Goal: Task Accomplishment & Management: Use online tool/utility

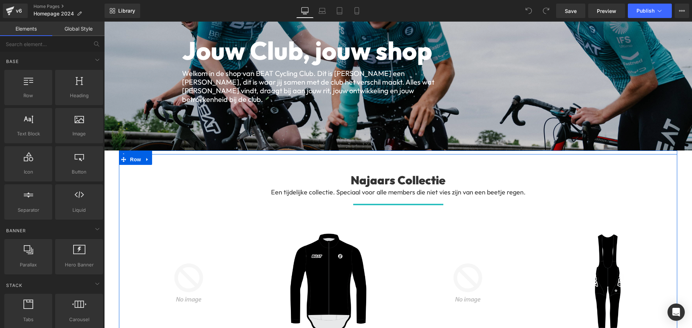
scroll to position [108, 0]
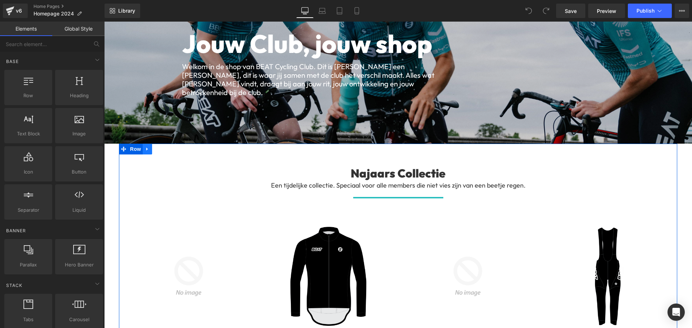
click at [147, 146] on link at bounding box center [147, 149] width 9 height 11
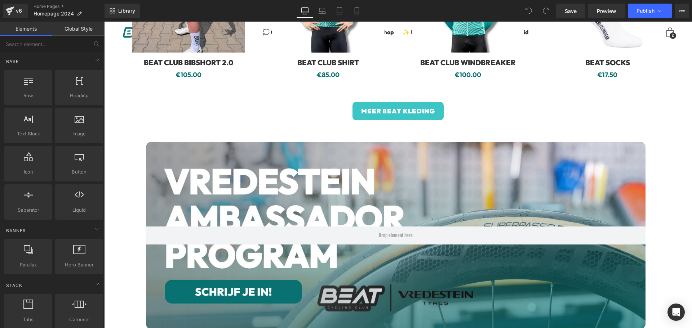
scroll to position [829, 0]
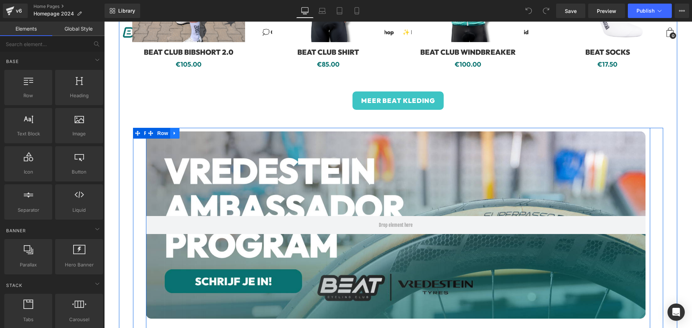
click at [176, 131] on icon at bounding box center [174, 133] width 5 height 5
click at [184, 131] on icon at bounding box center [184, 133] width 5 height 5
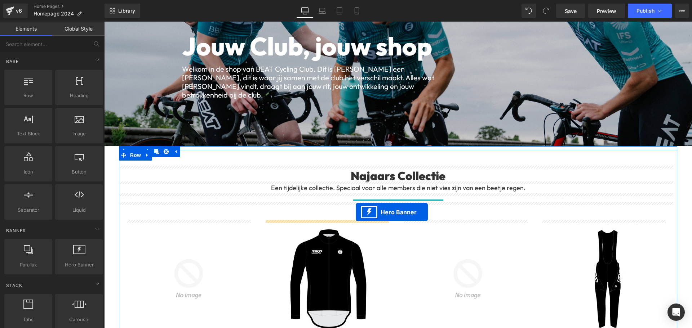
scroll to position [108, 0]
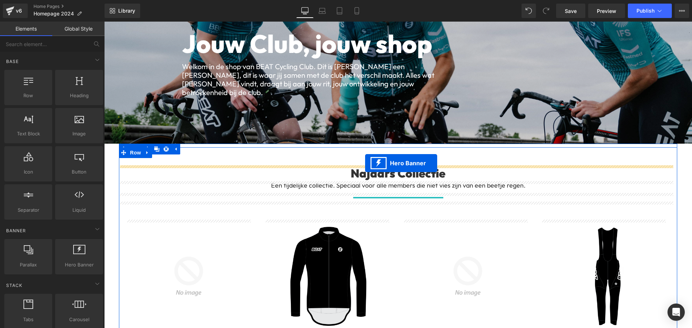
drag, startPoint x: 391, startPoint y: 143, endPoint x: 365, endPoint y: 163, distance: 32.6
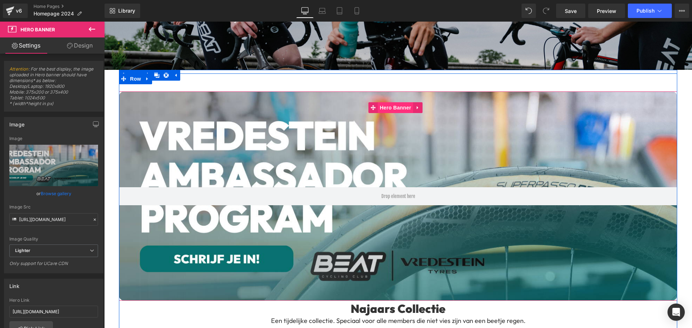
scroll to position [144, 0]
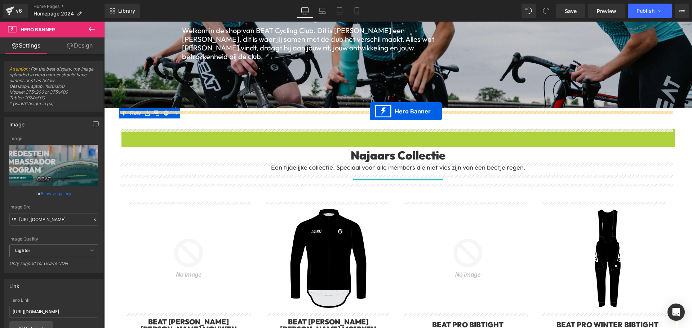
drag, startPoint x: 371, startPoint y: 145, endPoint x: 370, endPoint y: 112, distance: 32.8
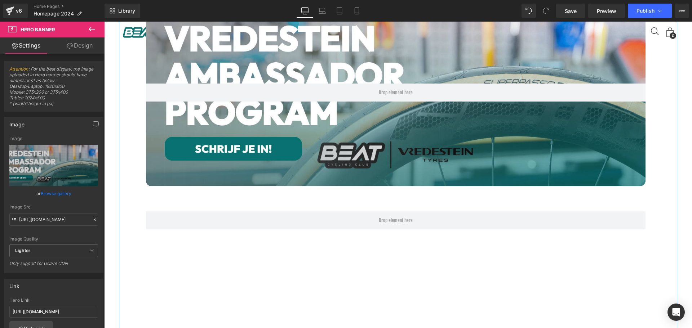
scroll to position [1226, 0]
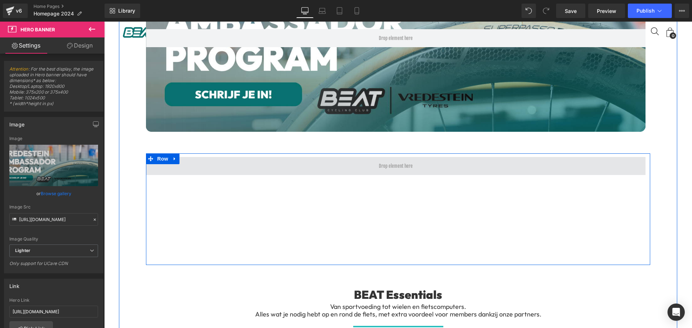
drag, startPoint x: 177, startPoint y: 147, endPoint x: 182, endPoint y: 157, distance: 10.8
click at [177, 154] on link at bounding box center [174, 159] width 9 height 11
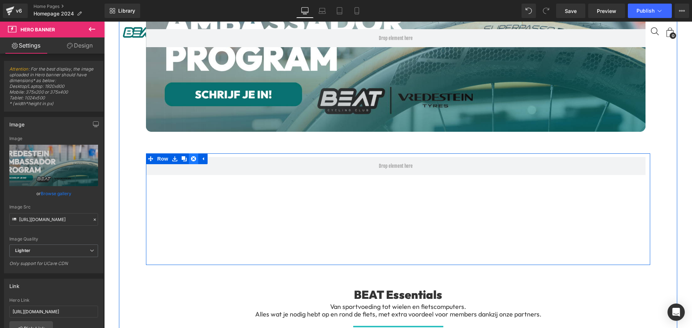
click at [191, 156] on icon at bounding box center [193, 158] width 5 height 5
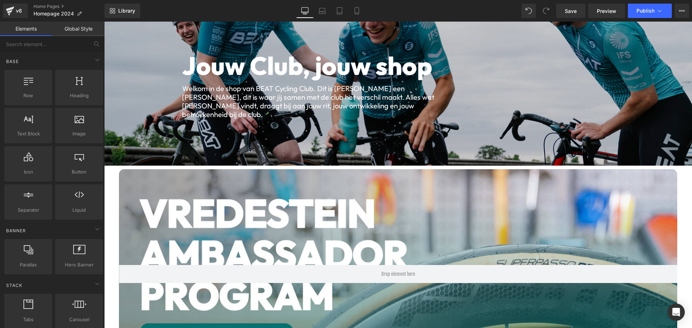
scroll to position [180, 0]
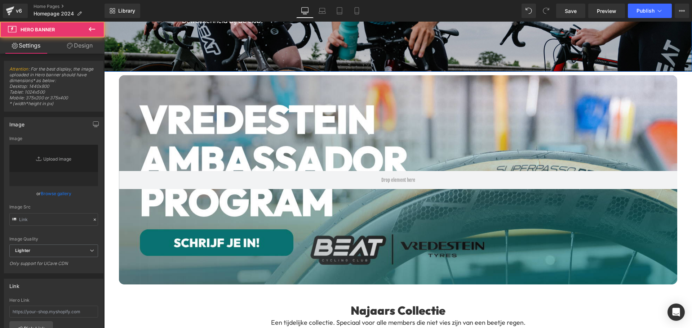
type input "[URL][DOMAIN_NAME]"
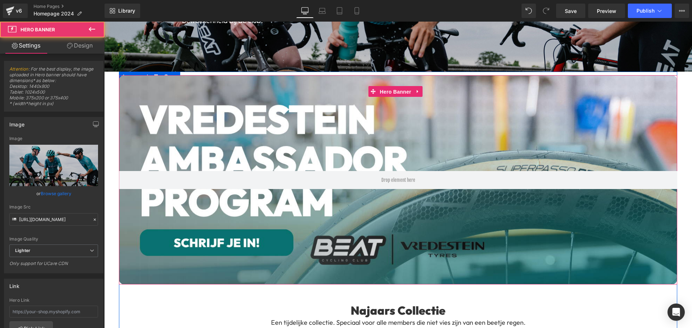
click at [403, 90] on span "Hero Banner" at bounding box center [395, 92] width 35 height 11
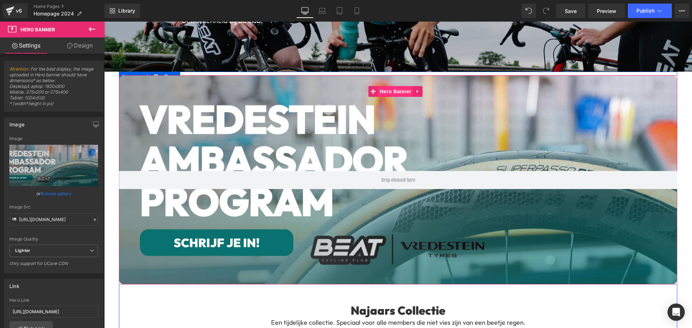
click at [398, 91] on span "Hero Banner" at bounding box center [395, 91] width 35 height 11
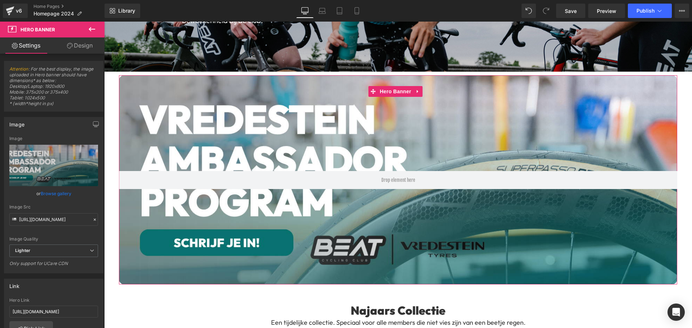
click at [77, 45] on link "Design" at bounding box center [80, 45] width 52 height 16
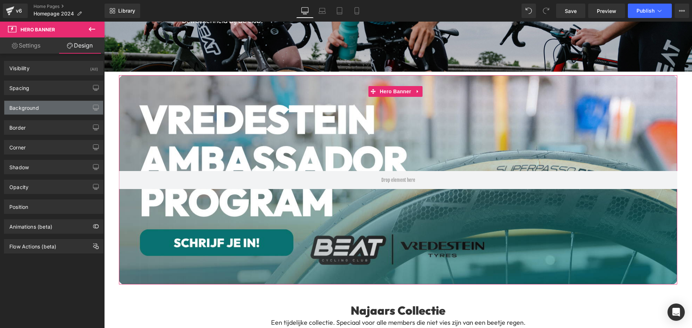
type input "0"
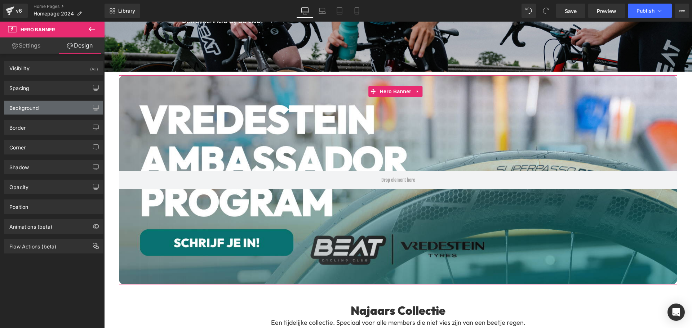
type input "0"
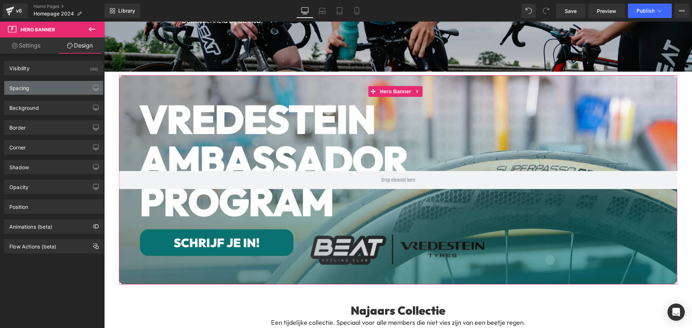
click at [43, 89] on div "Spacing" at bounding box center [53, 88] width 99 height 14
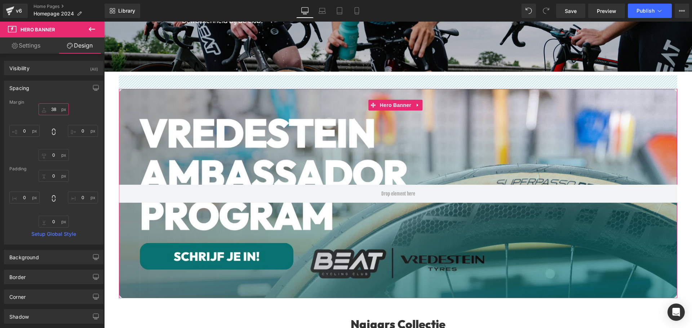
type input "37"
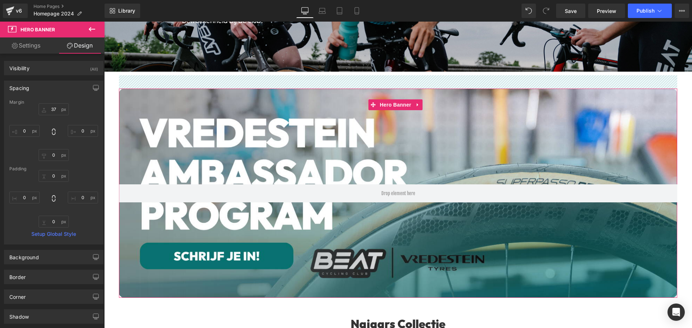
click at [61, 96] on div "Spacing [GEOGRAPHIC_DATA] 37px 37 0px 0 0px 0 0px 0 [GEOGRAPHIC_DATA] 0px 0 0px…" at bounding box center [53, 163] width 99 height 164
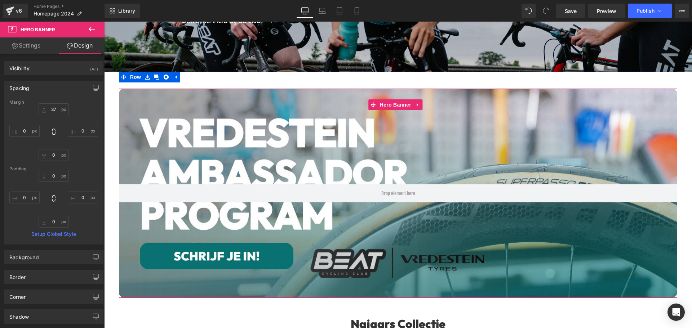
click at [394, 174] on div at bounding box center [398, 193] width 558 height 209
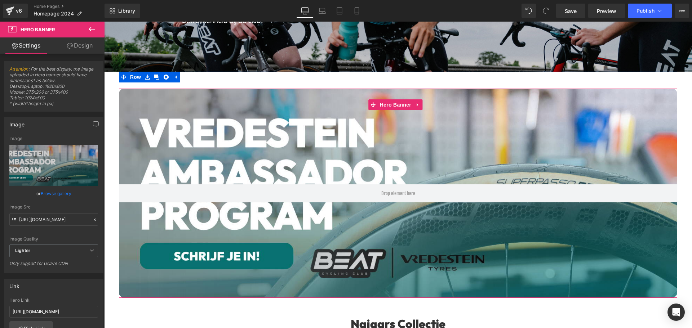
click at [391, 93] on div at bounding box center [398, 193] width 558 height 209
click at [377, 161] on div at bounding box center [398, 193] width 558 height 209
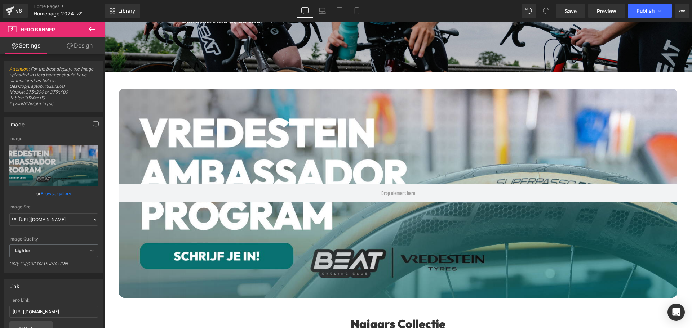
click at [371, 153] on div at bounding box center [398, 193] width 558 height 209
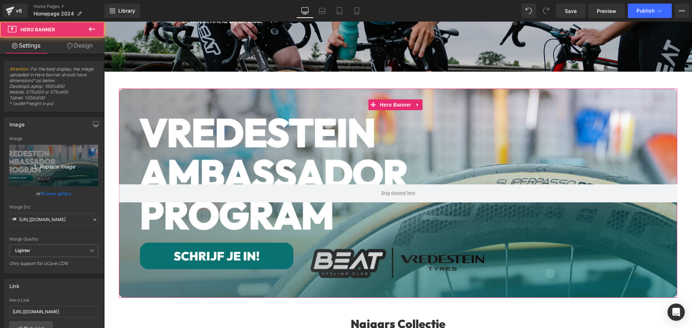
click at [48, 163] on icon "Replace Image" at bounding box center [54, 165] width 58 height 9
type input "C:\fakepath\SCS Banner.png"
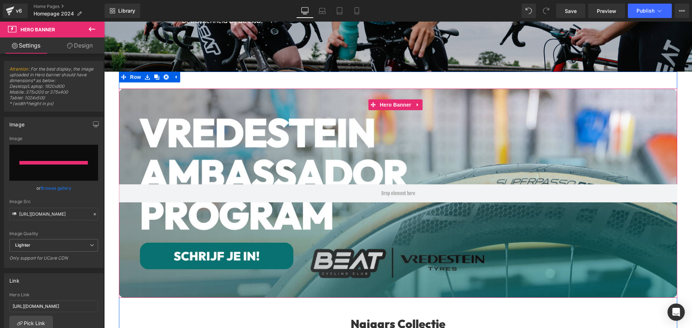
type input "[URL][DOMAIN_NAME]"
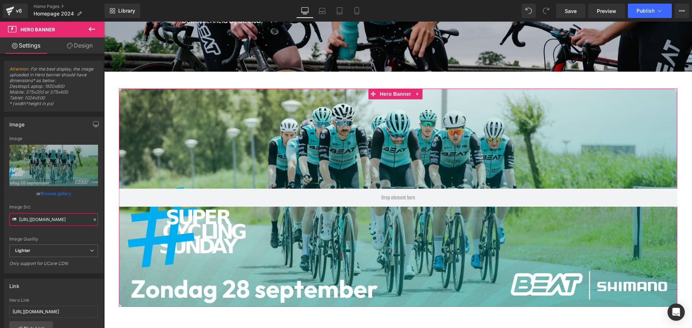
click at [53, 217] on input "[URL][DOMAIN_NAME]" at bounding box center [53, 219] width 89 height 13
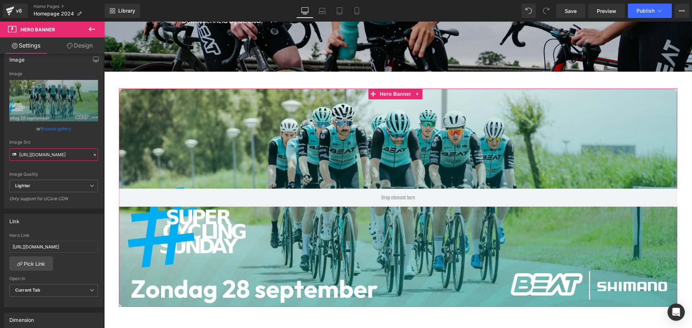
scroll to position [108, 0]
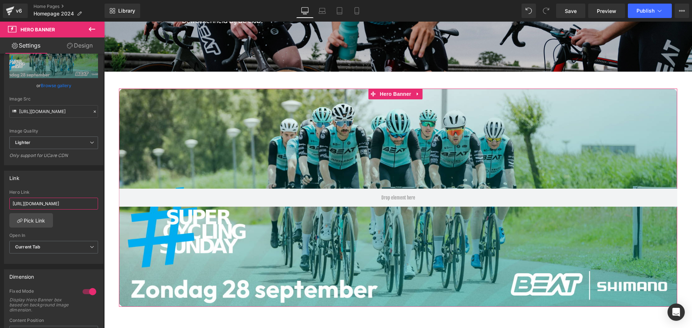
click at [53, 207] on input "[URL][DOMAIN_NAME]" at bounding box center [53, 204] width 89 height 12
paste input "[DOMAIN_NAME]/products/ticket-beat-x-super-cycling-[DATE]?_pos=1&_sid=0c08d89b8…"
type input "[URL][DOMAIN_NAME][DATE]"
click at [62, 183] on div "Link" at bounding box center [53, 178] width 99 height 14
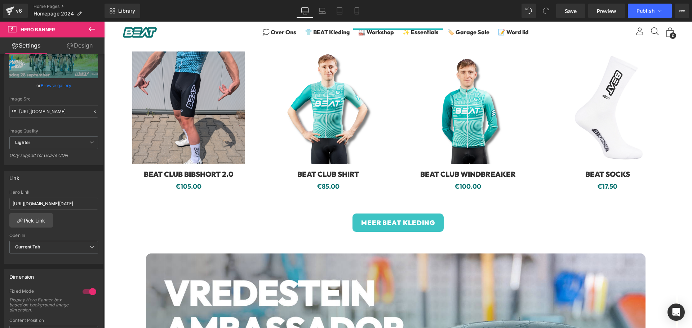
scroll to position [937, 0]
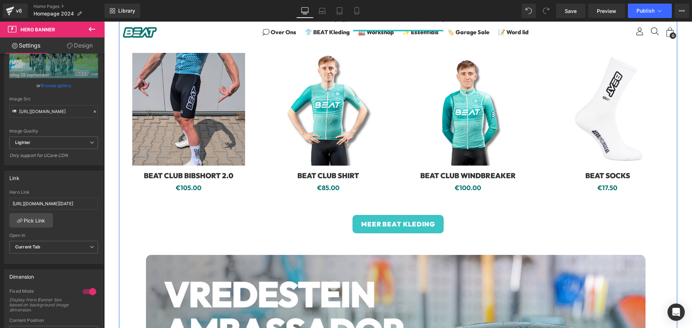
click at [388, 215] on div "MEER BEAT KLEDING Button" at bounding box center [398, 224] width 558 height 18
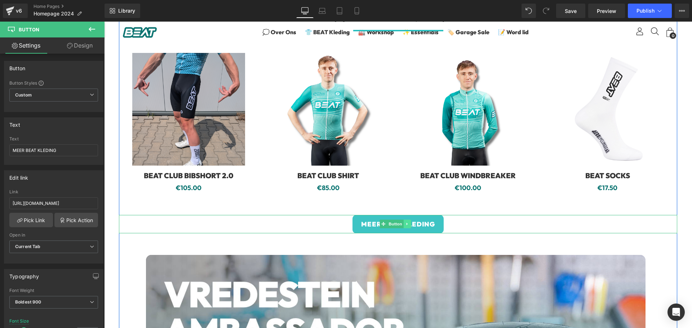
click at [407, 223] on icon at bounding box center [407, 224] width 1 height 3
click at [405, 222] on icon at bounding box center [404, 224] width 4 height 4
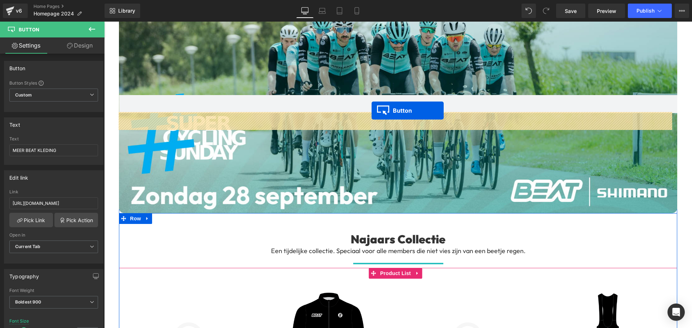
scroll to position [252, 0]
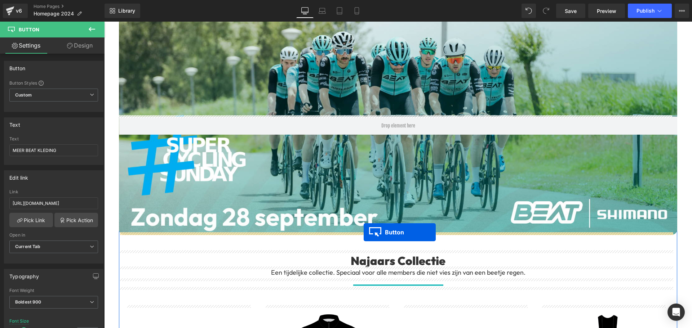
drag, startPoint x: 382, startPoint y: 221, endPoint x: 364, endPoint y: 233, distance: 21.6
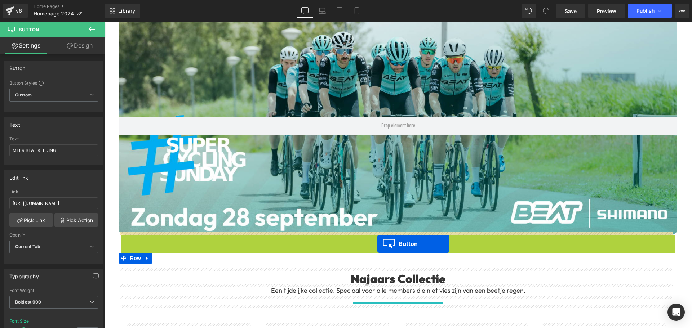
drag, startPoint x: 381, startPoint y: 242, endPoint x: 377, endPoint y: 244, distance: 4.1
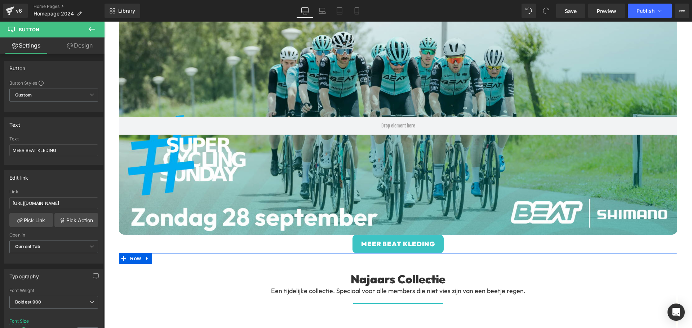
click at [81, 44] on link "Design" at bounding box center [80, 45] width 52 height 16
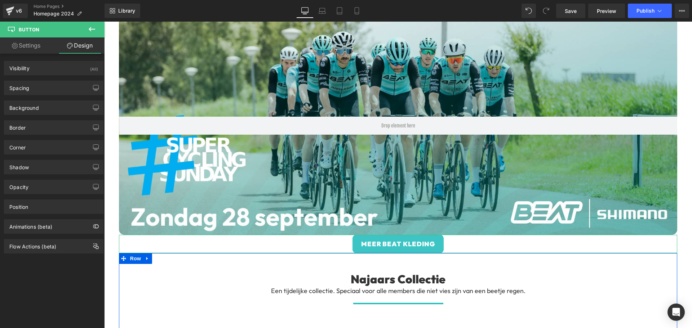
type input "0"
type input "12"
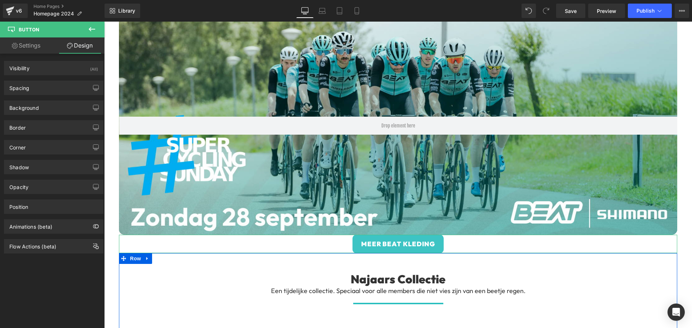
type input "24"
type input "12"
type input "24"
click at [36, 87] on div "Spacing" at bounding box center [53, 88] width 99 height 14
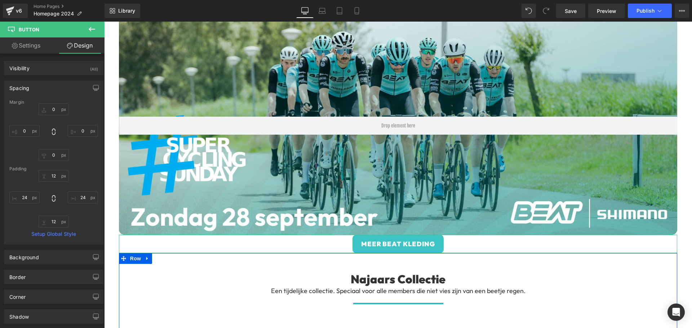
click at [37, 110] on div "0px 0 0px 0 0px 0 0px 0" at bounding box center [53, 132] width 89 height 58
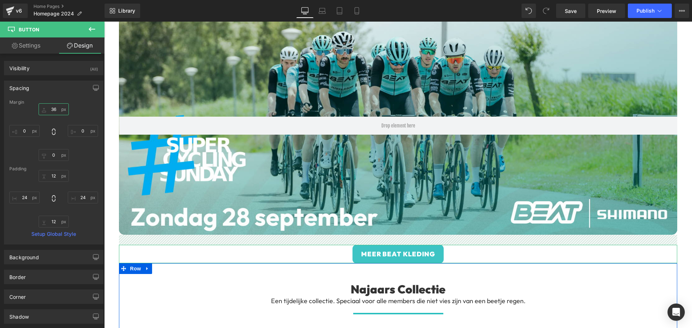
type input "28"
click at [43, 108] on input "28" at bounding box center [54, 109] width 30 height 12
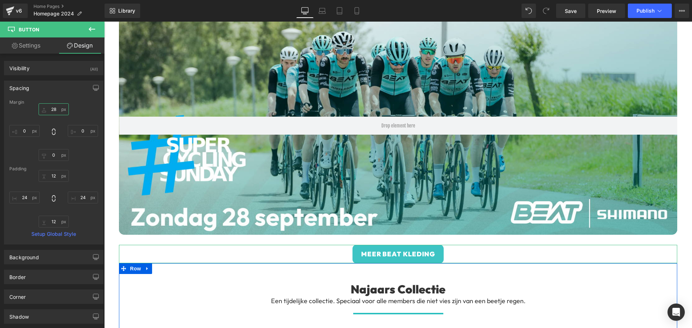
click at [44, 106] on input "28" at bounding box center [54, 109] width 30 height 12
click at [391, 252] on span "Button" at bounding box center [396, 254] width 17 height 9
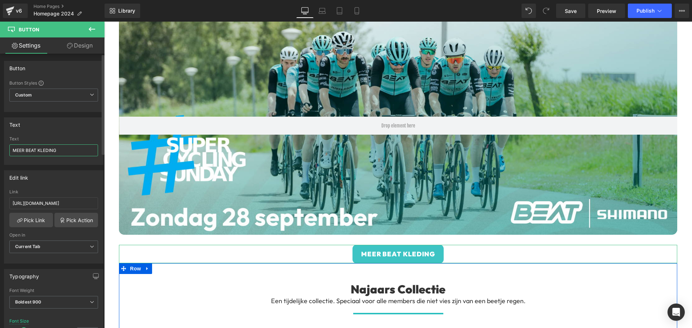
drag, startPoint x: 62, startPoint y: 150, endPoint x: 0, endPoint y: 139, distance: 62.9
click at [0, 141] on div "Text MEER BEAT KLEDING Text MEER BEAT KLEDING" at bounding box center [54, 138] width 108 height 53
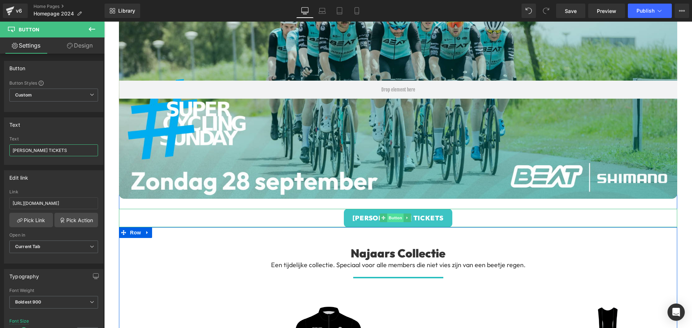
type input "[PERSON_NAME] TICKETS"
click at [397, 215] on span "Button" at bounding box center [396, 218] width 17 height 9
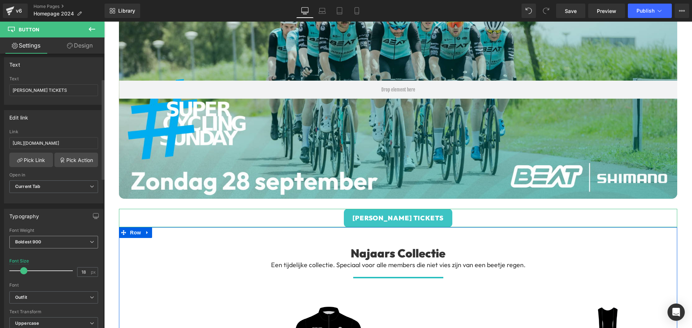
scroll to position [72, 0]
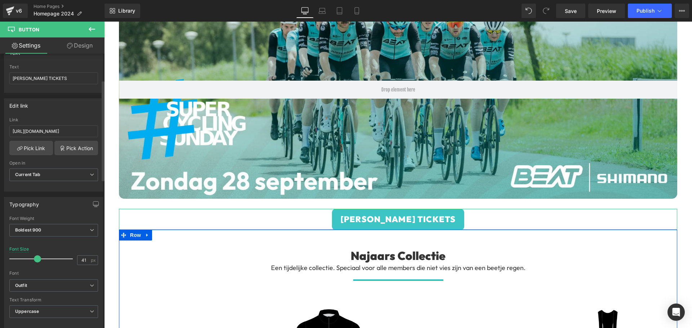
drag, startPoint x: 25, startPoint y: 259, endPoint x: 38, endPoint y: 259, distance: 13.3
click at [38, 259] on span at bounding box center [37, 259] width 7 height 7
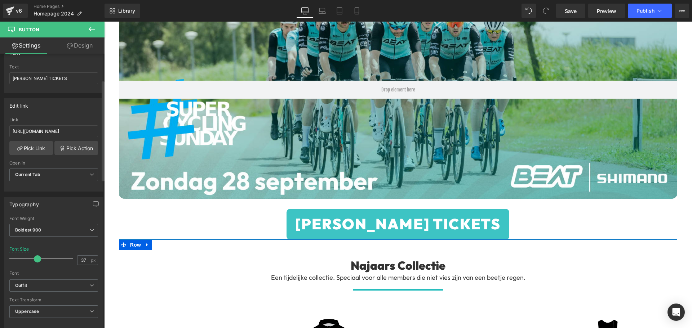
click at [34, 260] on span at bounding box center [37, 259] width 7 height 7
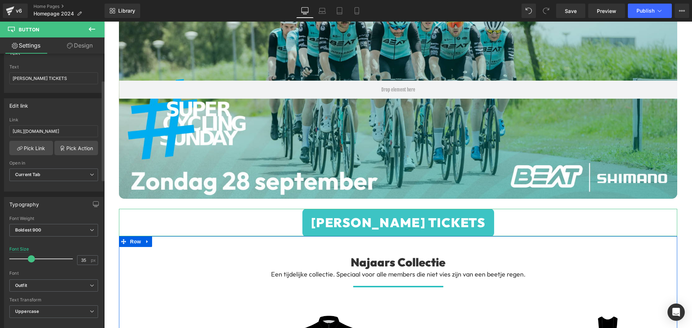
type input "31"
click at [29, 258] on span at bounding box center [31, 259] width 7 height 7
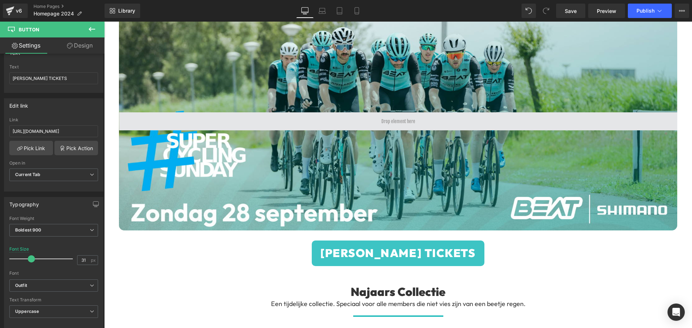
scroll to position [288, 0]
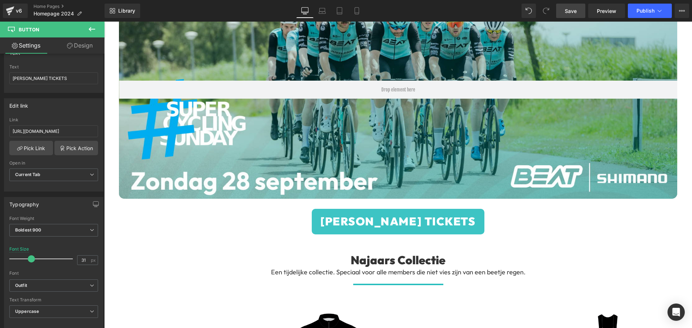
click at [574, 12] on span "Save" at bounding box center [571, 11] width 12 height 8
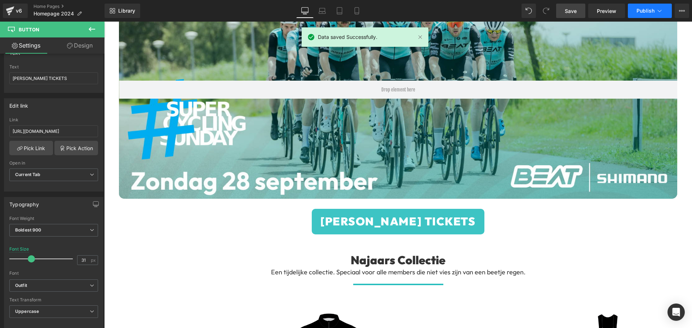
click at [648, 11] on span "Publish" at bounding box center [646, 11] width 18 height 6
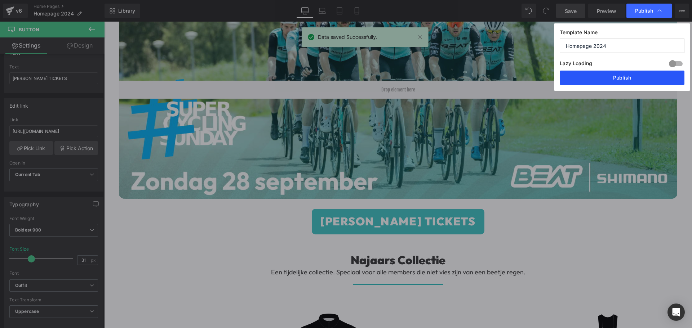
click at [634, 78] on button "Publish" at bounding box center [622, 78] width 125 height 14
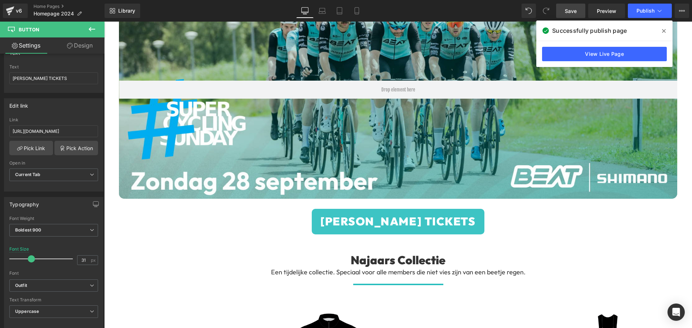
click at [665, 31] on icon at bounding box center [664, 31] width 4 height 4
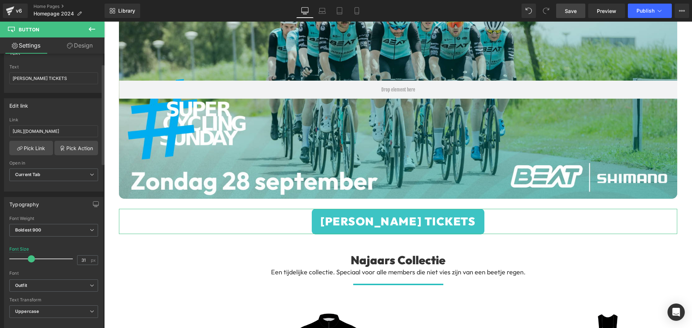
scroll to position [0, 0]
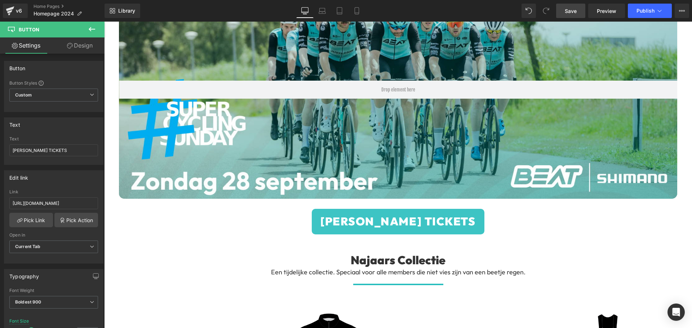
click at [88, 29] on button at bounding box center [91, 30] width 25 height 16
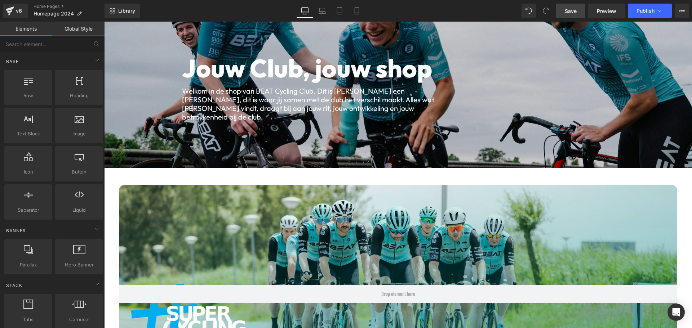
scroll to position [72, 0]
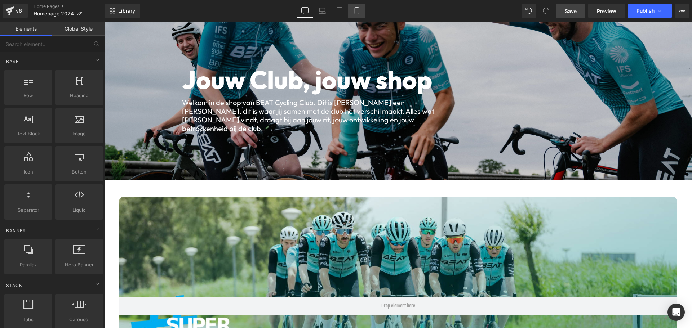
click at [355, 11] on icon at bounding box center [356, 10] width 7 height 7
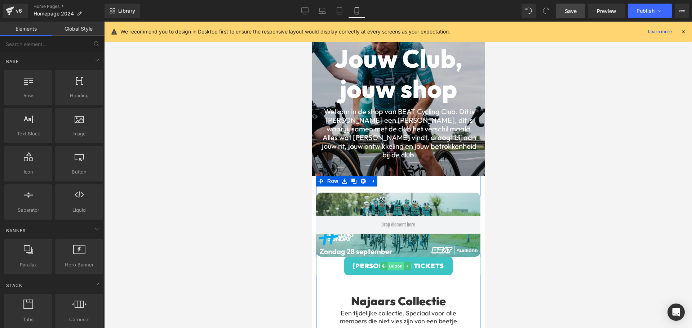
click at [395, 264] on span "Button" at bounding box center [395, 266] width 17 height 9
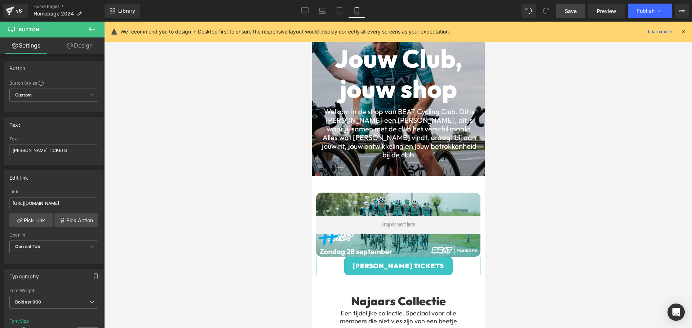
click at [73, 48] on link "Design" at bounding box center [80, 45] width 52 height 16
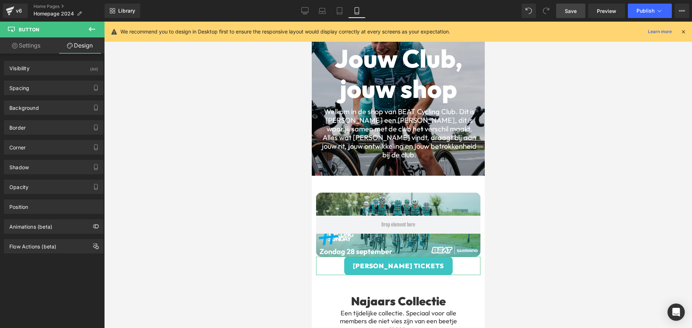
type input "0"
type input "12"
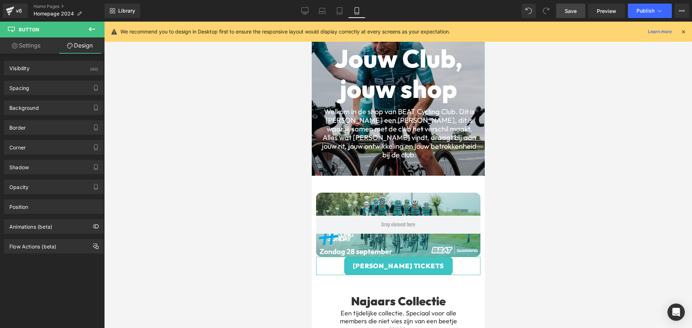
type input "24"
type input "12"
type input "24"
click at [20, 83] on div "Spacing" at bounding box center [19, 86] width 20 height 10
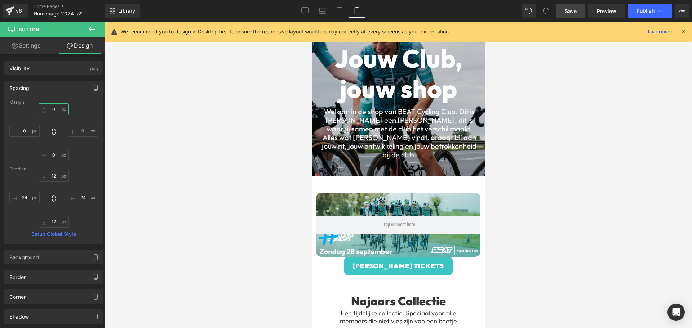
click at [43, 105] on input "0" at bounding box center [54, 109] width 30 height 12
drag, startPoint x: 43, startPoint y: 103, endPoint x: 43, endPoint y: 99, distance: 4.3
click at [43, 99] on div "Spacing [GEOGRAPHIC_DATA] 0px 0 0px 0 0px 0 0px 0 [GEOGRAPHIC_DATA] 12px 12 24p…" at bounding box center [53, 163] width 99 height 164
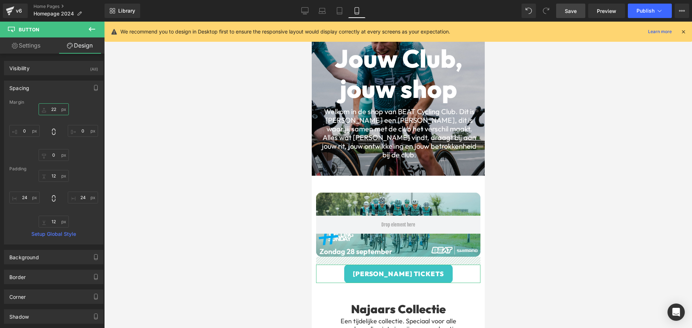
click at [41, 110] on input "22" at bounding box center [54, 109] width 30 height 12
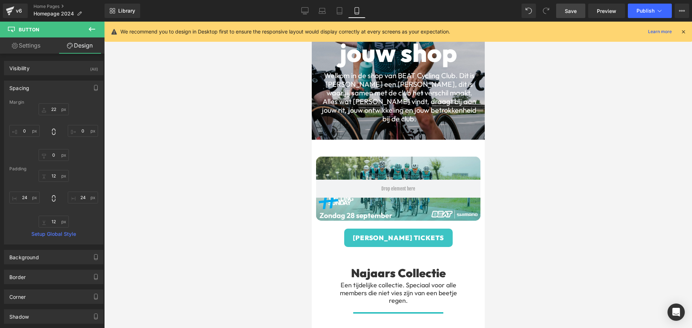
click at [571, 13] on span "Save" at bounding box center [571, 11] width 12 height 8
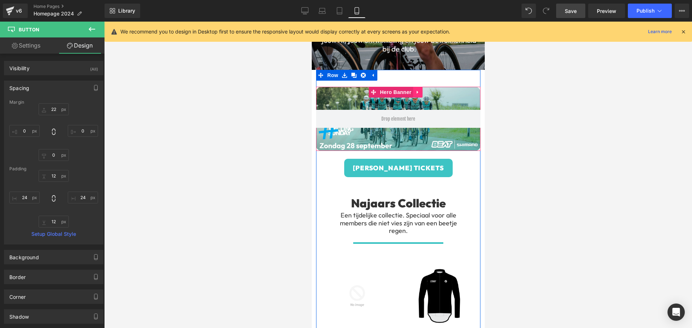
scroll to position [180, 0]
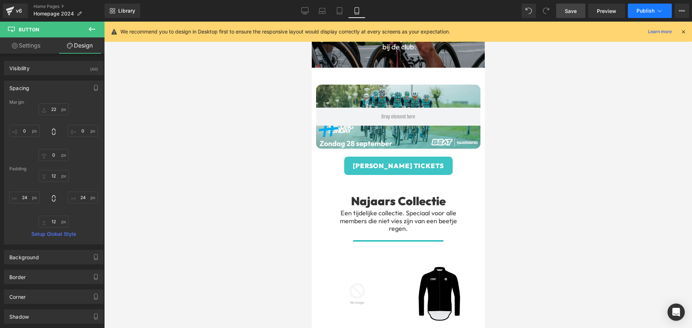
click at [649, 13] on span "Publish" at bounding box center [646, 11] width 18 height 6
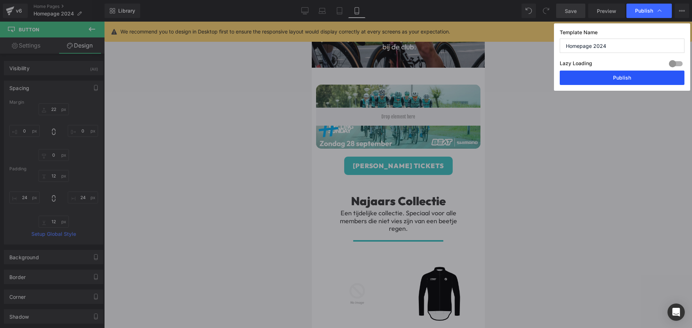
click at [616, 78] on button "Publish" at bounding box center [622, 78] width 125 height 14
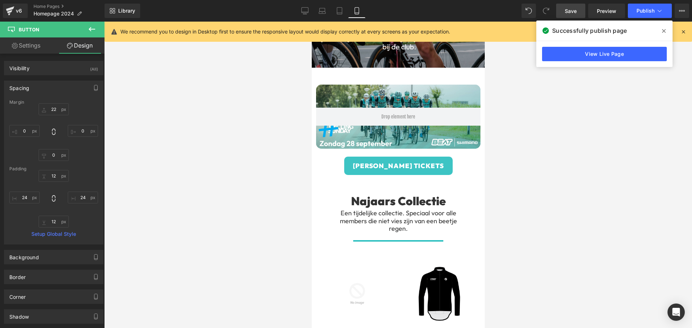
click at [664, 31] on icon at bounding box center [664, 31] width 4 height 4
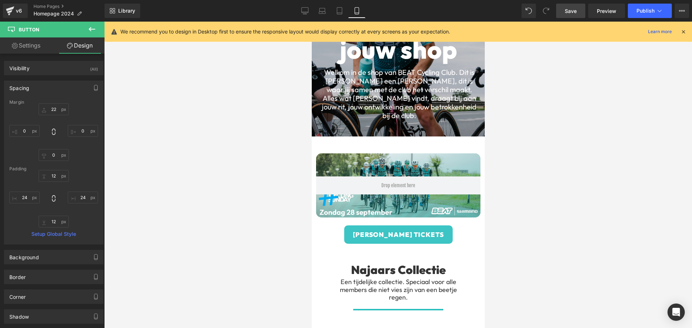
scroll to position [108, 0]
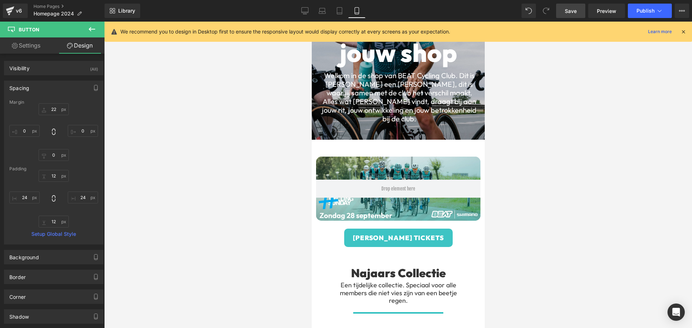
drag, startPoint x: 305, startPoint y: 12, endPoint x: 327, endPoint y: 29, distance: 28.0
click at [305, 12] on icon at bounding box center [305, 12] width 7 height 0
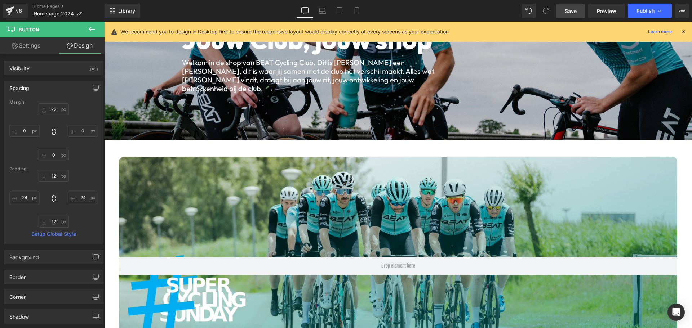
type input "28"
type input "0"
type input "12"
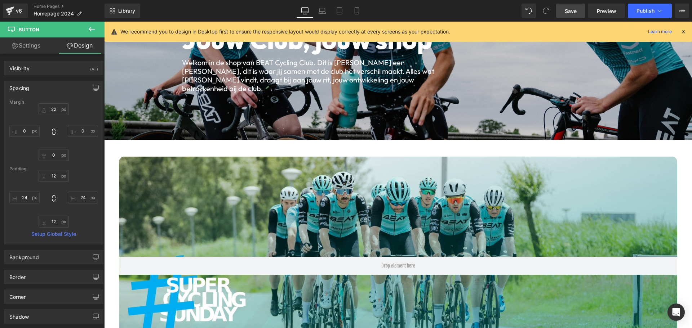
type input "24"
type input "12"
type input "24"
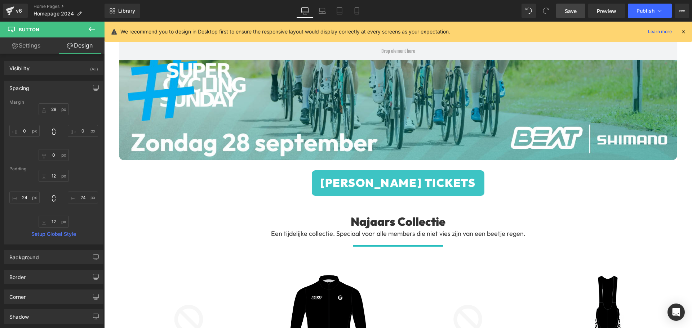
scroll to position [336, 0]
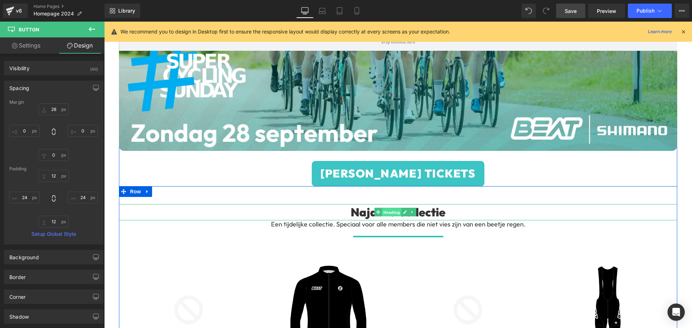
click at [391, 211] on span "Heading" at bounding box center [391, 212] width 19 height 9
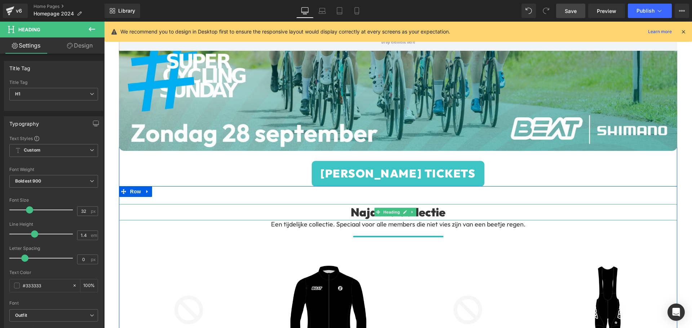
click at [392, 208] on span "Heading" at bounding box center [391, 212] width 19 height 9
click at [411, 210] on icon at bounding box center [413, 212] width 4 height 4
click at [407, 210] on link at bounding box center [409, 212] width 8 height 9
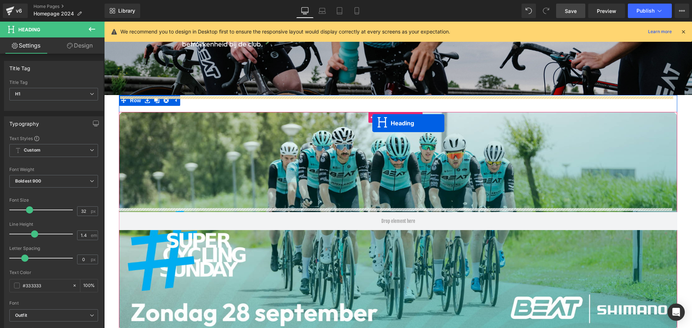
scroll to position [156, 0]
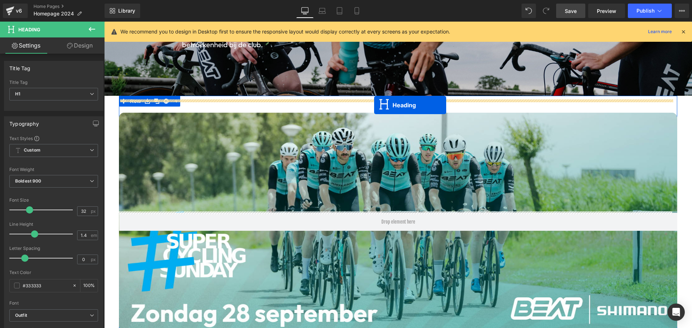
drag, startPoint x: 379, startPoint y: 226, endPoint x: 374, endPoint y: 106, distance: 120.1
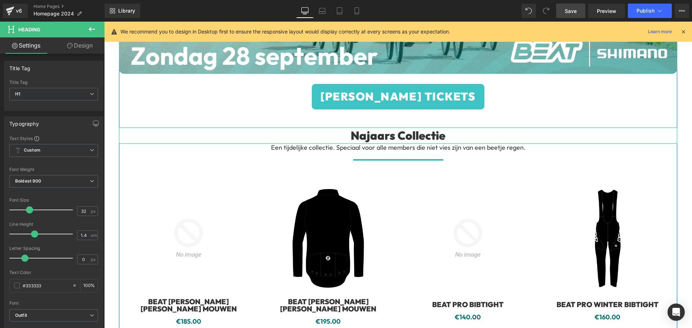
scroll to position [481, 0]
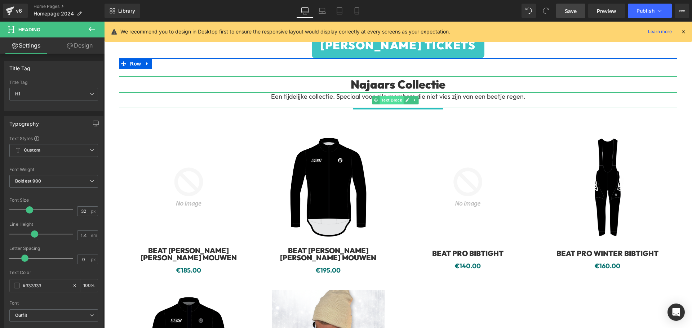
click at [391, 96] on span "Text Block" at bounding box center [392, 100] width 24 height 9
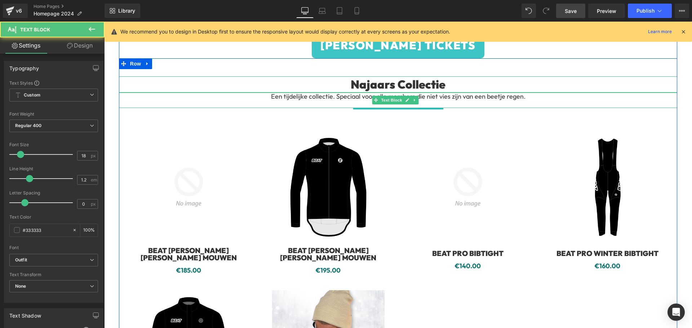
click at [482, 100] on p at bounding box center [398, 104] width 522 height 8
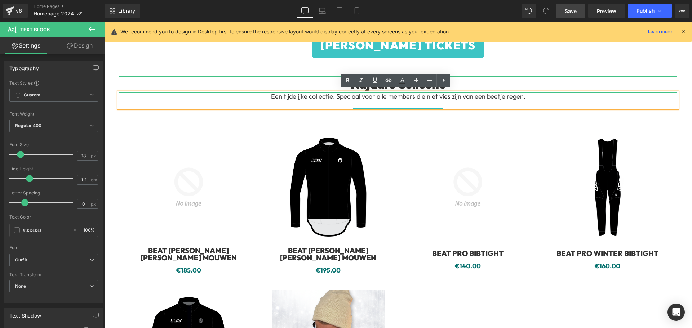
click at [401, 95] on p "Een tijdelijke collectie. Speciaal voor alle members die niet vies zijn van een…" at bounding box center [398, 97] width 522 height 8
click at [544, 73] on div "Najaars Collectie Heading Een tijdelijke collectie. Speciaal voor alle members …" at bounding box center [398, 269] width 558 height 422
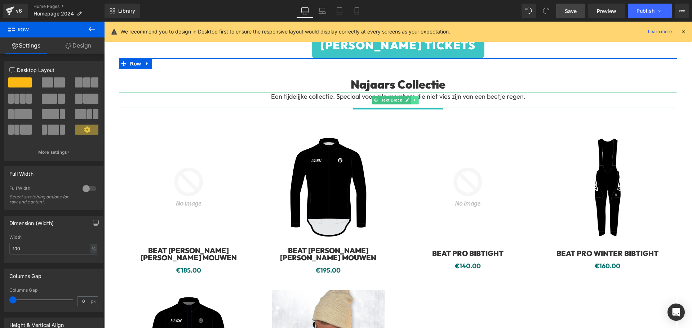
click at [416, 98] on icon at bounding box center [415, 100] width 4 height 4
click at [411, 98] on icon at bounding box center [411, 100] width 4 height 4
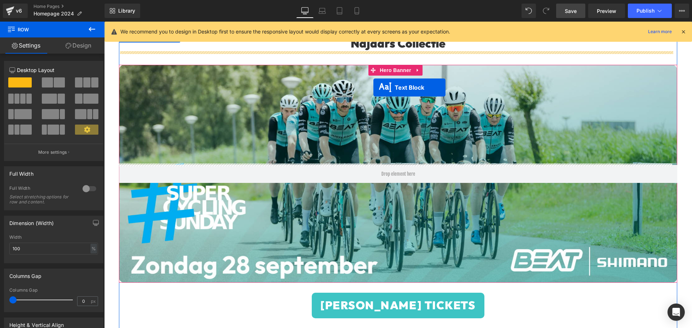
scroll to position [192, 0]
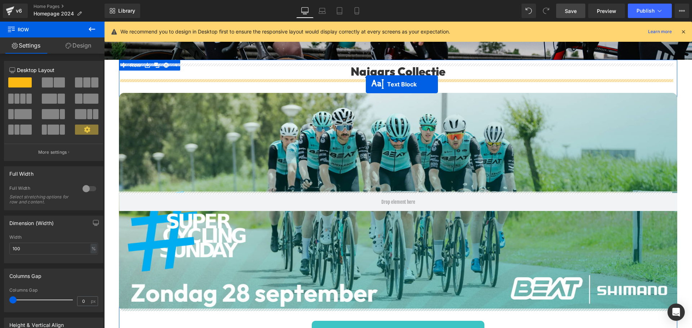
drag, startPoint x: 373, startPoint y: 112, endPoint x: 373, endPoint y: 97, distance: 15.9
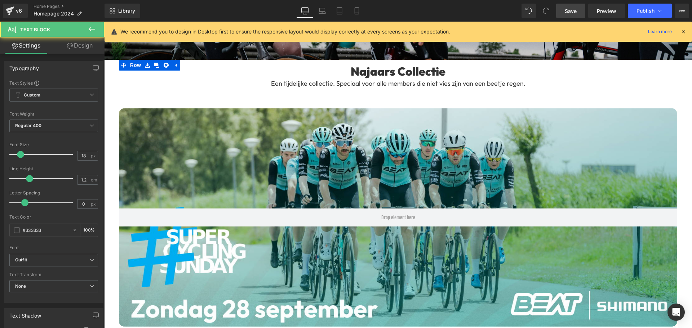
click at [370, 74] on h1 "Najaars Collectie" at bounding box center [398, 71] width 558 height 16
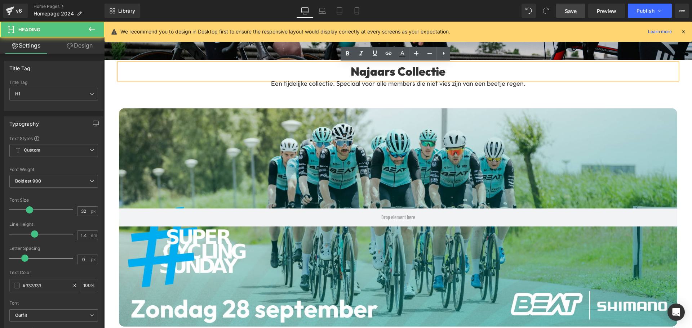
click at [366, 71] on h1 "Najaars Collectie" at bounding box center [398, 71] width 558 height 16
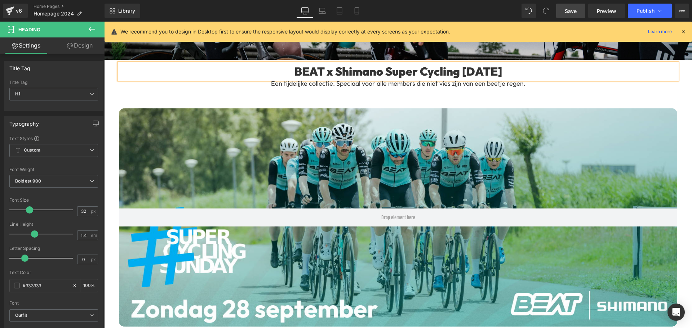
click at [376, 85] on icon at bounding box center [376, 87] width 4 height 4
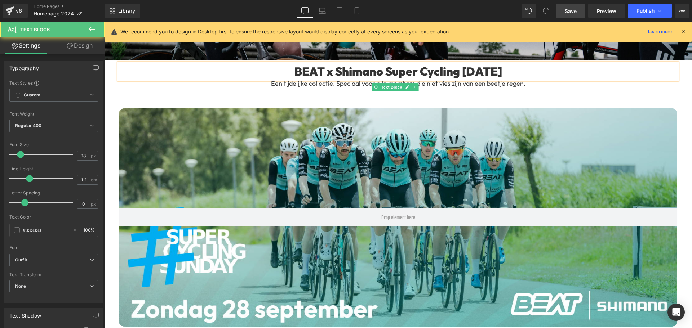
click at [347, 87] on p "Een tijdelijke collectie. Speciaal voor alle members die niet vies zijn van een…" at bounding box center [398, 84] width 522 height 8
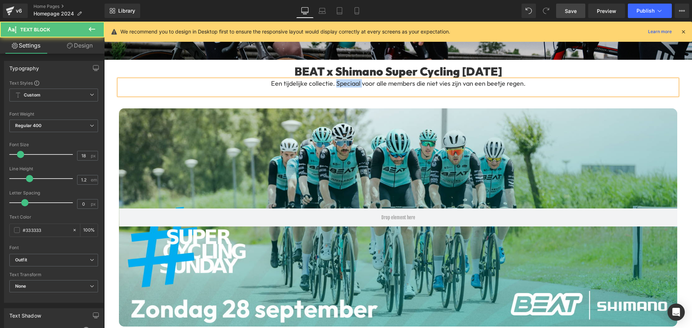
click at [347, 87] on p "Een tijdelijke collectie. Speciaal voor alle members die niet vies zijn van een…" at bounding box center [398, 84] width 522 height 8
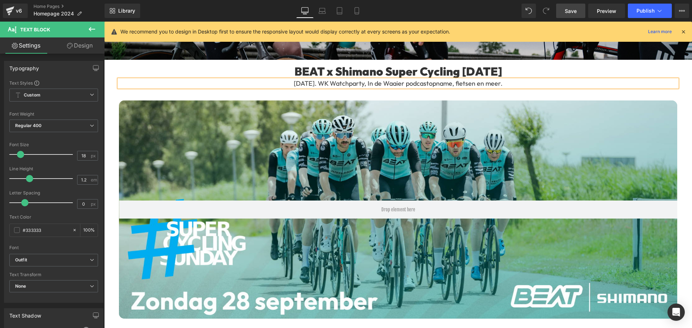
click at [334, 83] on p "[DATE]. WK Watchparty, In de Waaier podcastopname, fietsen en meer." at bounding box center [398, 84] width 522 height 8
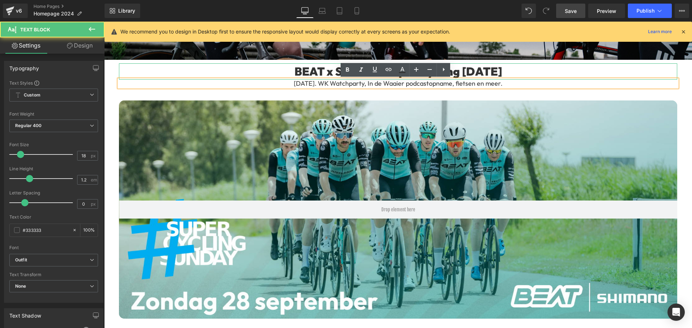
click at [279, 71] on h1 "BEAT x Shimano Super Cycling [DATE]" at bounding box center [398, 71] width 558 height 16
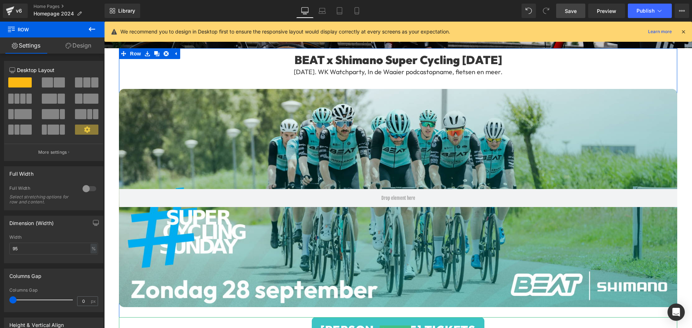
scroll to position [216, 0]
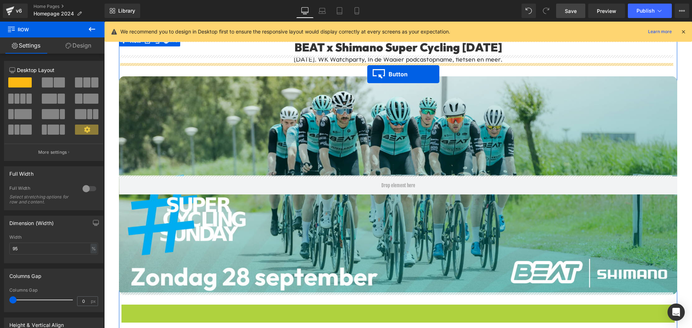
drag, startPoint x: 385, startPoint y: 315, endPoint x: 367, endPoint y: 74, distance: 241.8
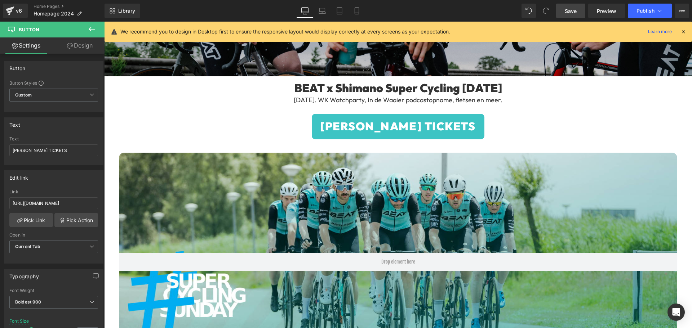
scroll to position [180, 0]
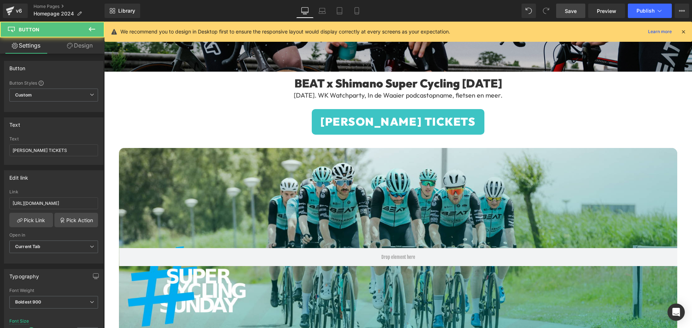
click at [389, 120] on div "[PERSON_NAME] TICKETS Button" at bounding box center [398, 122] width 558 height 26
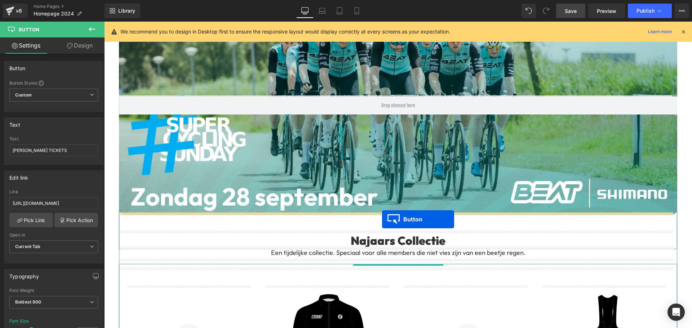
drag, startPoint x: 381, startPoint y: 121, endPoint x: 382, endPoint y: 218, distance: 97.0
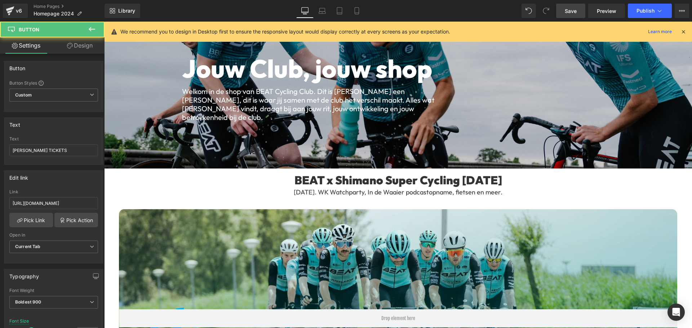
scroll to position [80, 0]
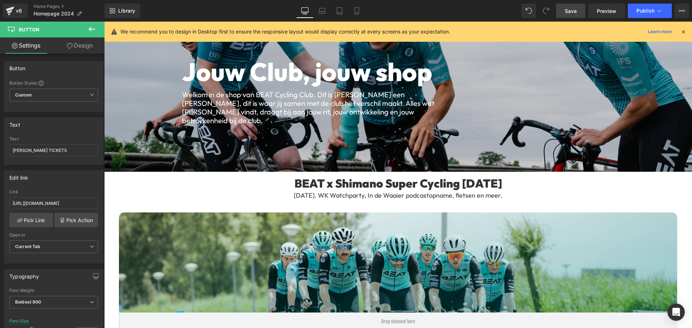
click at [406, 184] on div "BEAT x Shimano Super Cycling [DATE] Heading" at bounding box center [398, 184] width 558 height 16
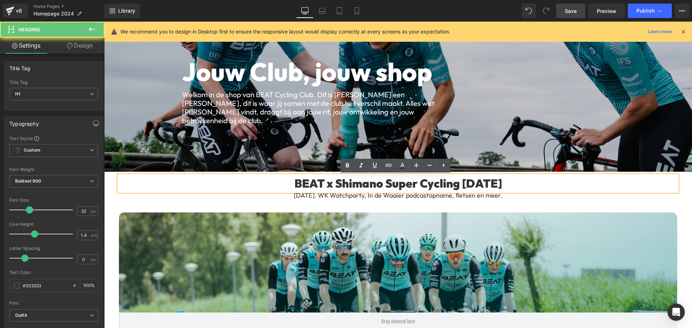
click at [342, 187] on h1 "BEAT x Shimano Super Cycling [DATE]" at bounding box center [398, 184] width 558 height 16
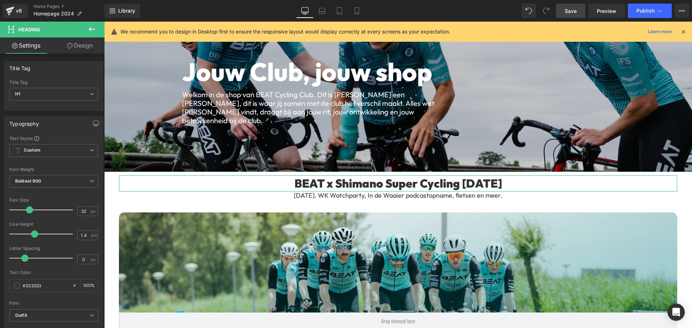
drag, startPoint x: 76, startPoint y: 40, endPoint x: 51, endPoint y: 86, distance: 52.5
click at [76, 40] on link "Design" at bounding box center [80, 45] width 52 height 16
click at [0, 0] on div "Spacing" at bounding box center [0, 0] width 0 height 0
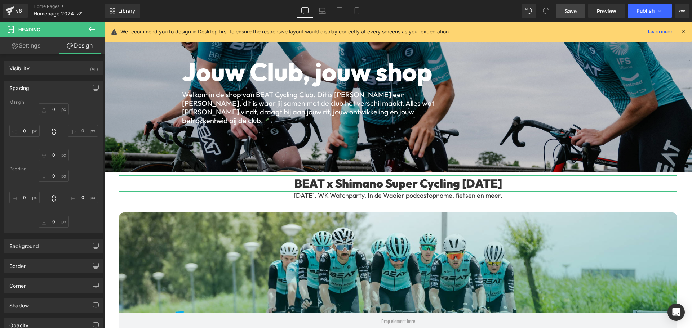
type input "0"
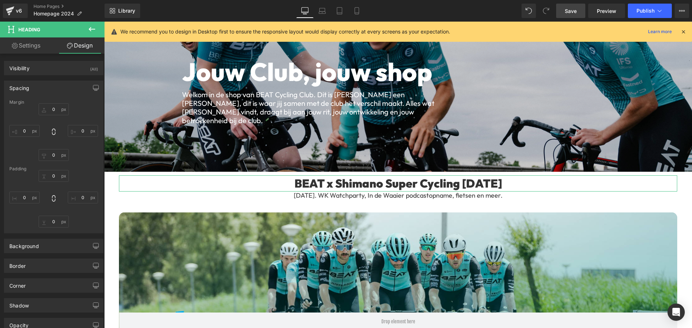
type input "0"
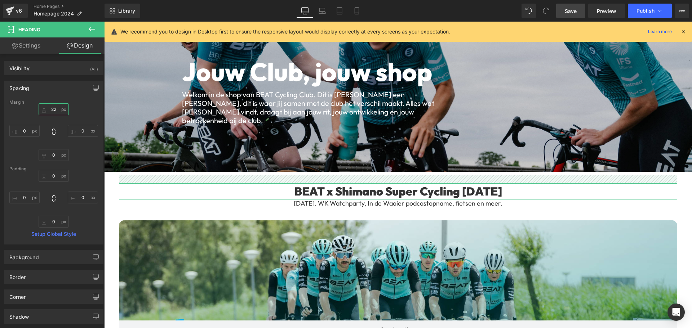
click at [41, 108] on input "22" at bounding box center [54, 109] width 30 height 12
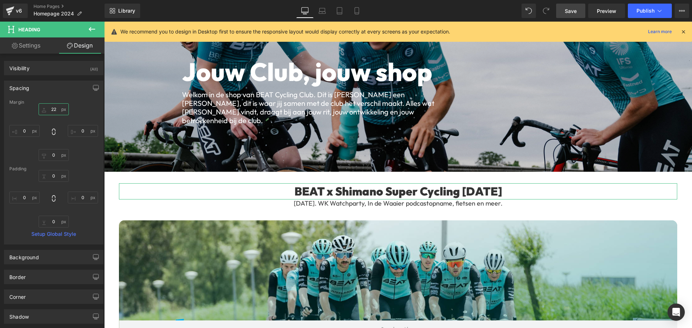
click at [52, 109] on input "22" at bounding box center [54, 109] width 30 height 12
type input "15"
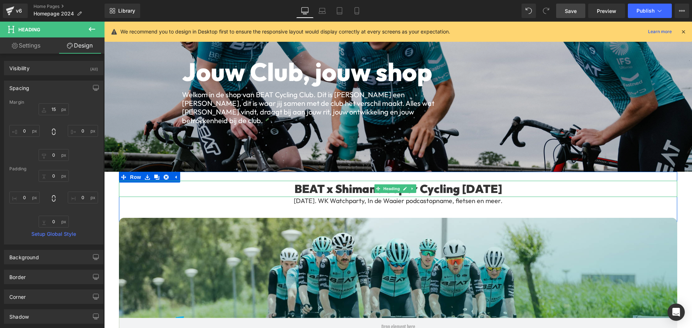
click at [479, 188] on h1 "BEAT x Shimano Super Cycling [DATE]" at bounding box center [398, 189] width 558 height 16
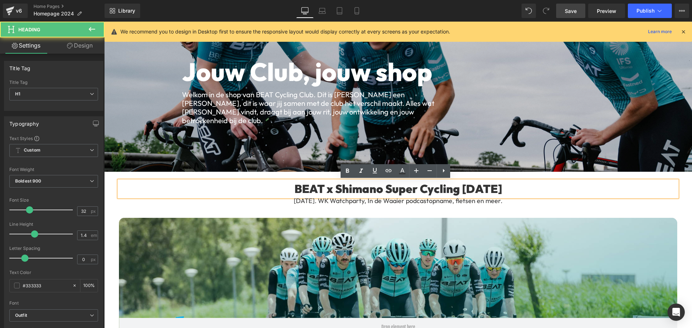
click at [450, 191] on h1 "BEAT x Shimano Super Cycling [DATE]" at bounding box center [398, 189] width 558 height 16
click at [381, 189] on h1 "BEAT x Shimano Super Cycling [DATE]" at bounding box center [398, 189] width 558 height 16
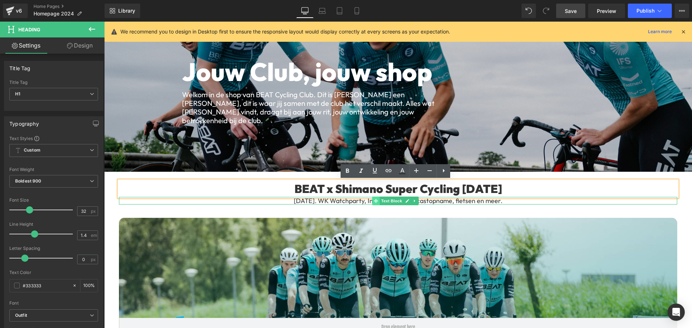
click at [374, 199] on icon at bounding box center [376, 201] width 4 height 4
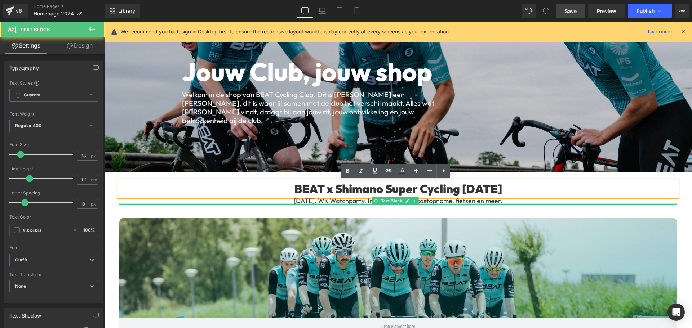
click at [336, 203] on div at bounding box center [398, 204] width 558 height 2
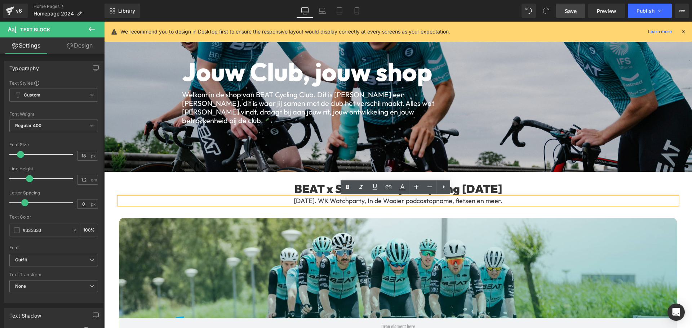
click at [326, 202] on p "[DATE]. WK Watchparty, In de Waaier podcastopname, fietsen en meer." at bounding box center [398, 201] width 522 height 8
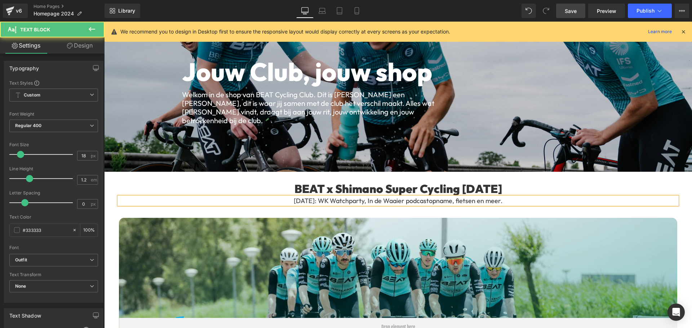
click at [430, 197] on p "[DATE]: WK Watchparty, In de Waaier podcastopname, fietsen en meer." at bounding box center [398, 201] width 522 height 8
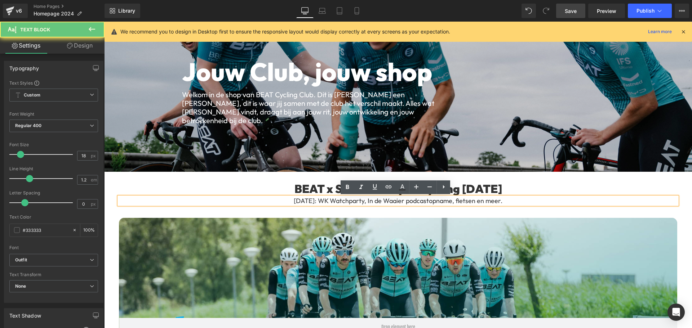
click at [461, 199] on p "[DATE]: WK Watchparty, In de Waaier podcastopname, fietsen en meer." at bounding box center [398, 201] width 522 height 8
click at [481, 202] on p "[DATE]: WK Watchparty, In de Waaier podcastopname, fietsen en meer." at bounding box center [398, 201] width 522 height 8
click at [487, 202] on p "[DATE]: WK Watchparty, In de Waaier podcastopname, fietsen en meer." at bounding box center [398, 201] width 522 height 8
click at [509, 203] on p "[DATE]: WK Watchparty, In de Waaier podcastopname, fietsen en meer." at bounding box center [398, 201] width 522 height 8
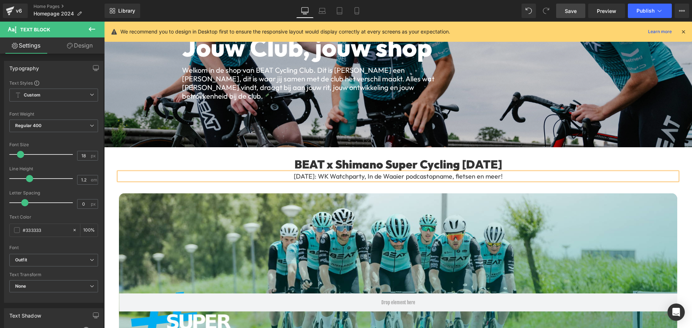
scroll to position [116, 0]
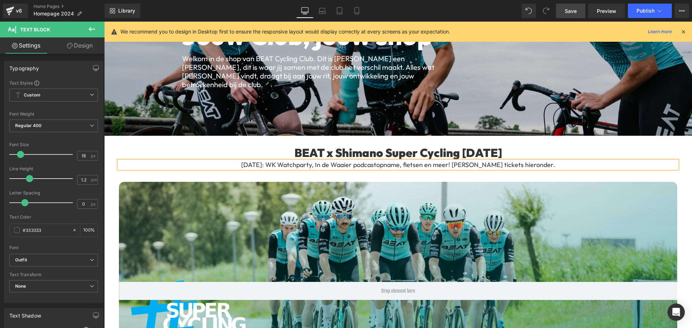
click at [566, 13] on span "Save" at bounding box center [571, 11] width 12 height 8
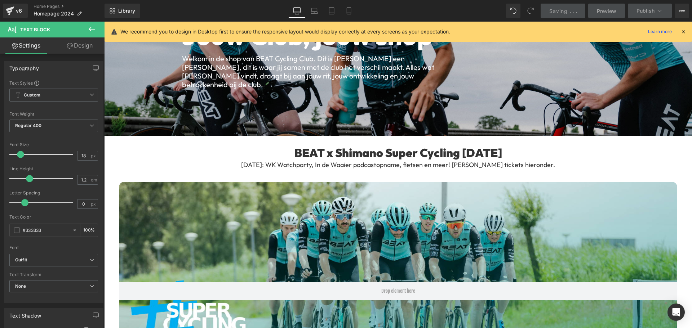
scroll to position [0, 0]
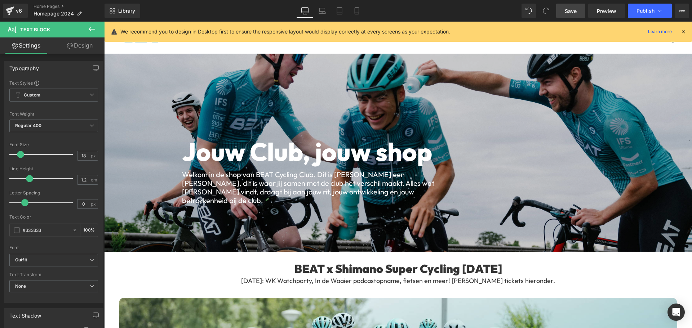
drag, startPoint x: 516, startPoint y: 278, endPoint x: 473, endPoint y: 280, distance: 43.0
click at [516, 278] on div "[DATE]: WK Watchparty, In de Waaier podcastopname, fietsen en meer! [PERSON_NAM…" at bounding box center [398, 281] width 558 height 8
click at [479, 280] on p "[DATE]: WK Watchparty, In de Waaier podcastopname, fietsen en meer! [PERSON_NAM…" at bounding box center [398, 281] width 522 height 8
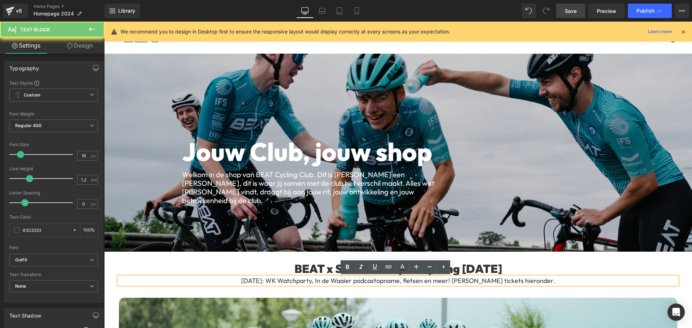
drag, startPoint x: 473, startPoint y: 280, endPoint x: 541, endPoint y: 281, distance: 67.4
click at [541, 281] on p "[DATE]: WK Watchparty, In de Waaier podcastopname, fietsen en meer! [PERSON_NAM…" at bounding box center [398, 281] width 522 height 8
click at [547, 281] on p "[DATE]: WK Watchparty, In de Waaier podcastopname, fietsen en meer! [PERSON_NAM…" at bounding box center [398, 281] width 522 height 8
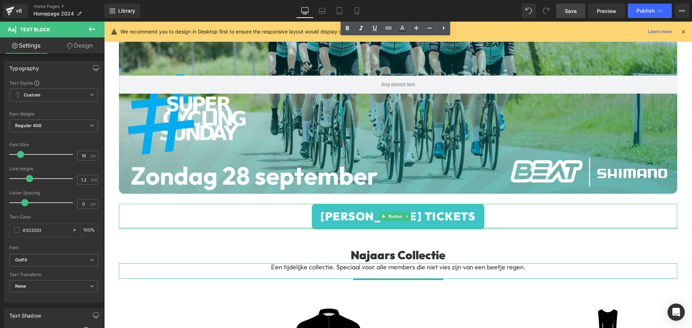
scroll to position [324, 0]
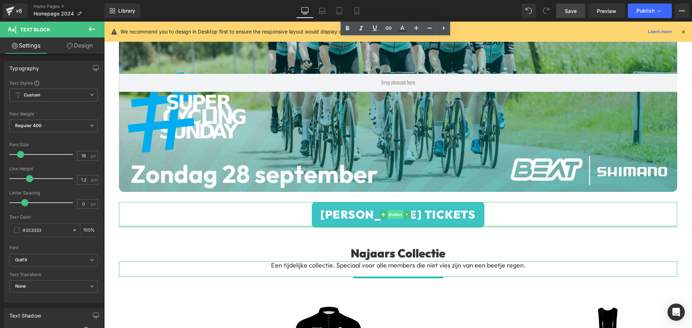
click at [395, 212] on span "Button" at bounding box center [396, 215] width 17 height 9
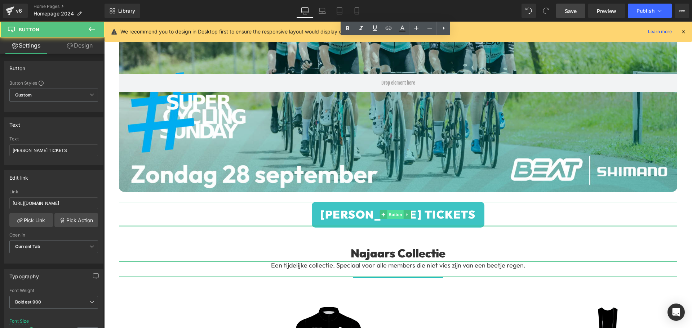
click at [393, 211] on span "Button" at bounding box center [396, 215] width 17 height 9
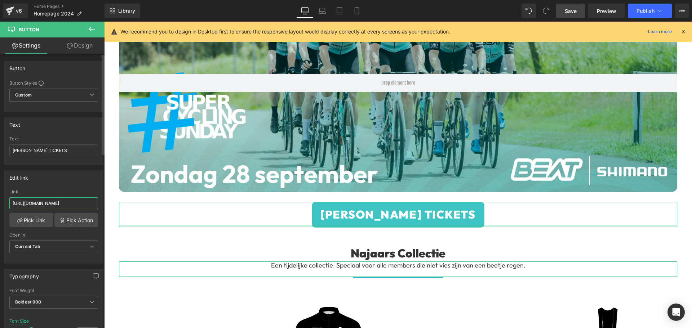
click at [63, 204] on input "[URL][DOMAIN_NAME]" at bounding box center [53, 204] width 89 height 12
paste input "roducts/ticket-beat-x-super-cycling-[DATE]?_pos=1&_sid=0c08d89b8&_ss=r"
paste input "[URL][DOMAIN_NAME][DATE]"
type input "[URL][DOMAIN_NAME][DATE][DOMAIN_NAME][DATE]"
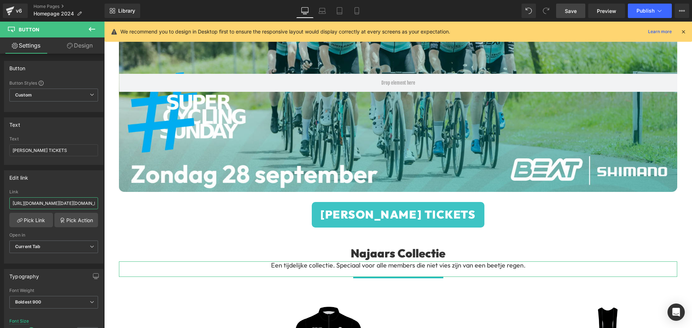
scroll to position [0, 344]
click at [430, 121] on div at bounding box center [398, 83] width 558 height 218
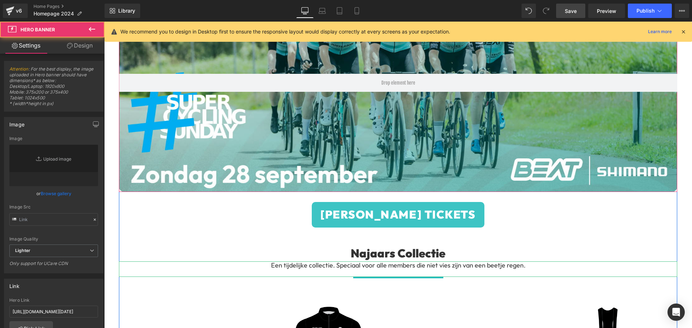
type input "[URL][DOMAIN_NAME]"
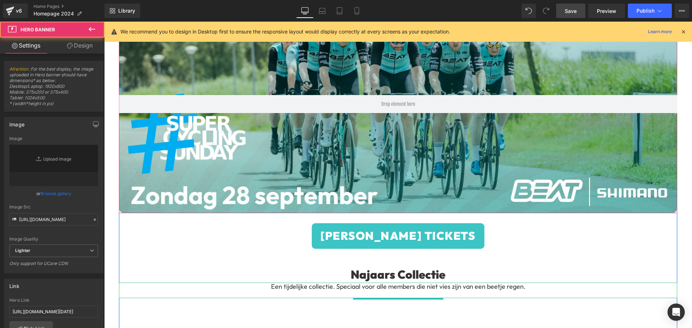
scroll to position [288, 0]
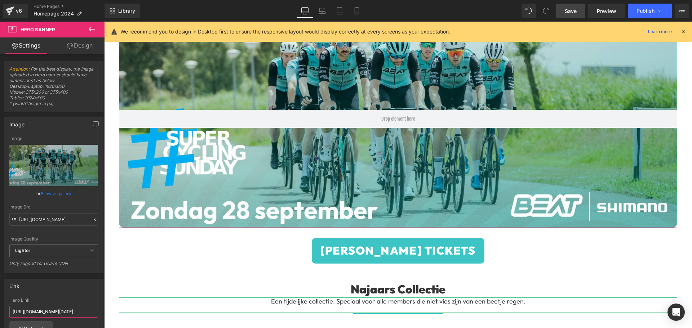
click at [50, 313] on input "[URL][DOMAIN_NAME][DATE]" at bounding box center [53, 312] width 89 height 12
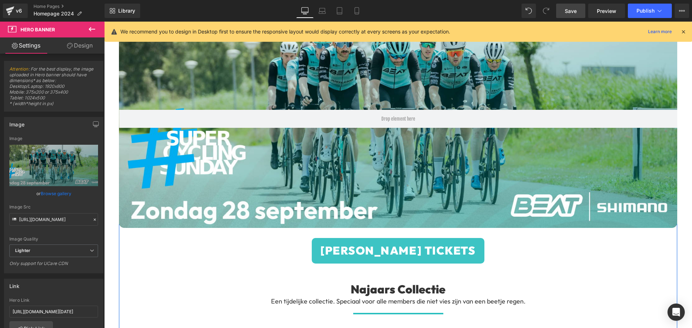
click at [395, 252] on span "Button" at bounding box center [396, 251] width 17 height 9
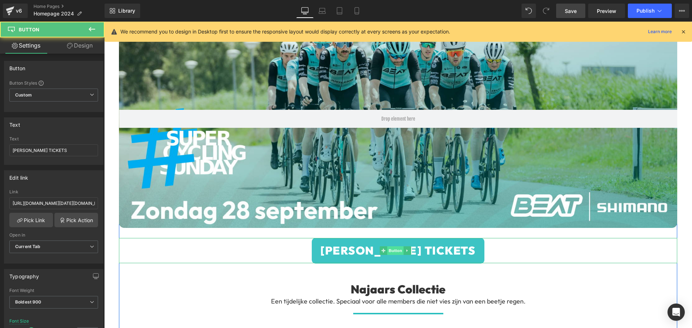
click at [395, 247] on span "Button" at bounding box center [396, 251] width 17 height 9
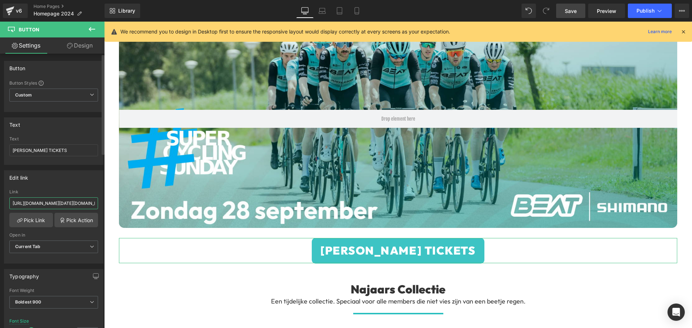
click at [70, 202] on input "[URL][DOMAIN_NAME][DATE][DOMAIN_NAME][DATE]" at bounding box center [53, 204] width 89 height 12
paste input "text"
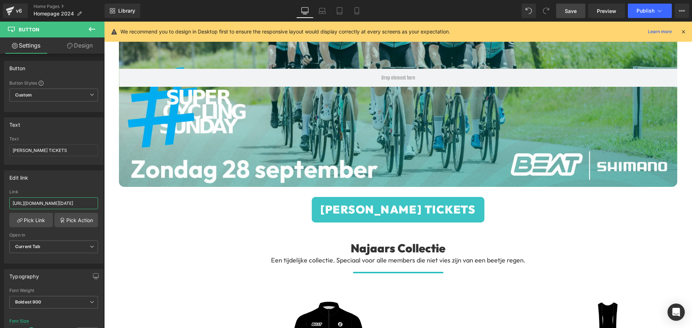
scroll to position [360, 0]
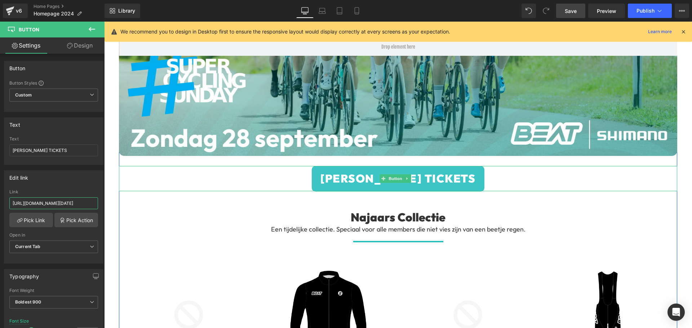
type input "[URL][DOMAIN_NAME][DATE]"
click at [454, 169] on link "[PERSON_NAME] TICKETS" at bounding box center [398, 179] width 173 height 26
click at [496, 169] on div "[PERSON_NAME] TICKETS" at bounding box center [398, 179] width 558 height 26
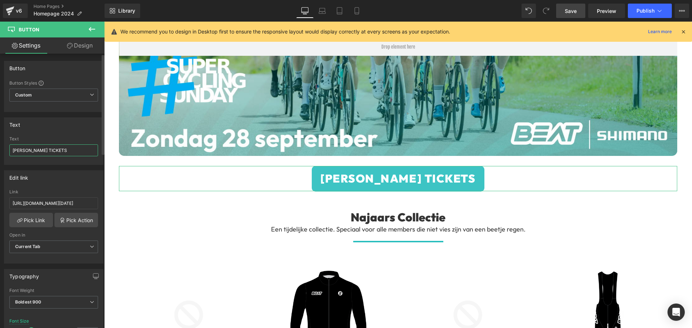
drag, startPoint x: 35, startPoint y: 151, endPoint x: 0, endPoint y: 152, distance: 35.3
click at [0, 152] on div "Text [PERSON_NAME] TICKETS Text [PERSON_NAME] TICKETS" at bounding box center [54, 138] width 108 height 53
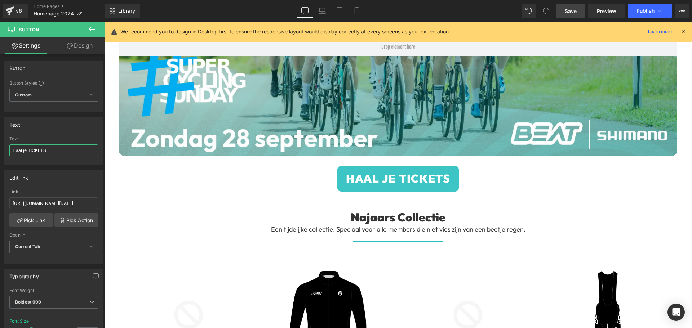
type input "Haal je TICKETS"
click at [571, 10] on span "Save" at bounding box center [571, 11] width 12 height 8
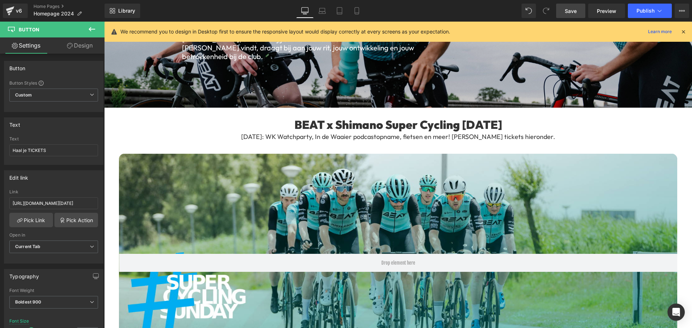
scroll to position [180, 0]
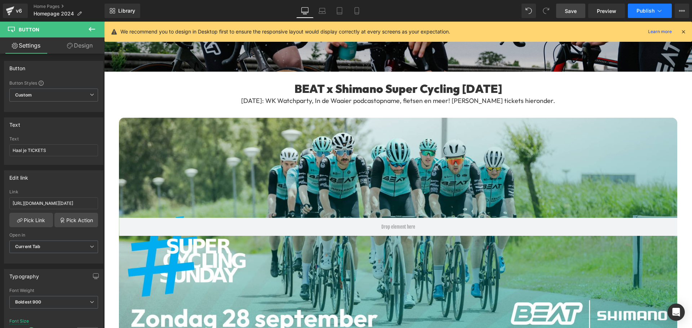
click at [643, 10] on span "Publish" at bounding box center [646, 11] width 18 height 6
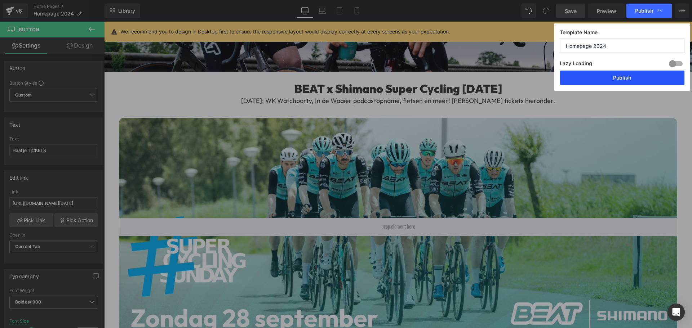
click at [613, 77] on button "Publish" at bounding box center [622, 78] width 125 height 14
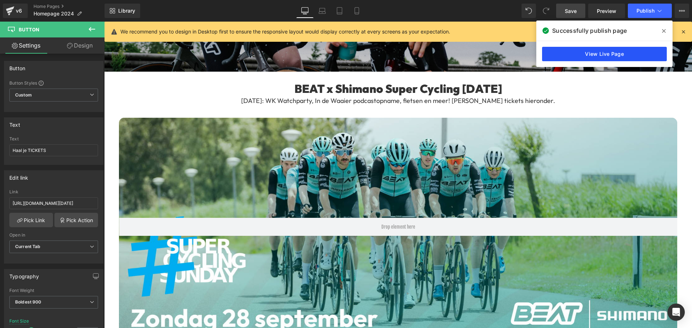
click at [599, 53] on link "View Live Page" at bounding box center [604, 54] width 125 height 14
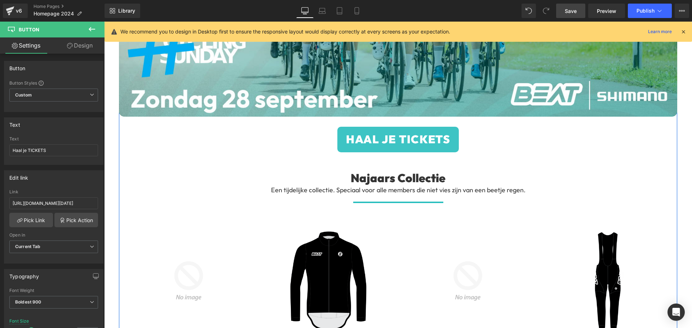
scroll to position [433, 0]
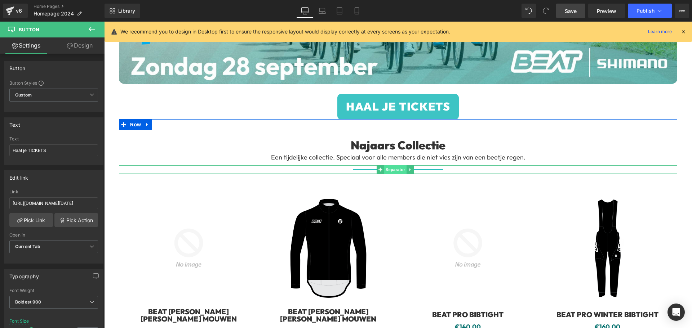
click at [393, 168] on span "Separator" at bounding box center [395, 169] width 22 height 9
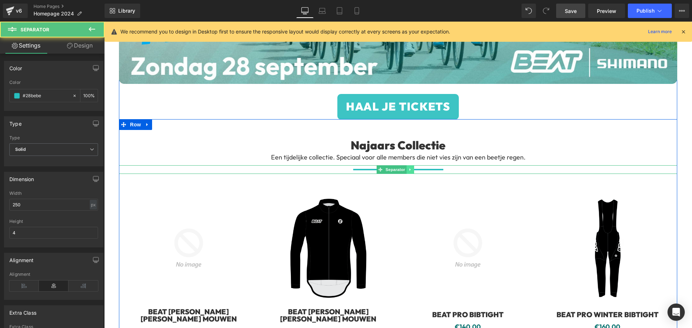
click at [410, 169] on icon at bounding box center [410, 170] width 1 height 3
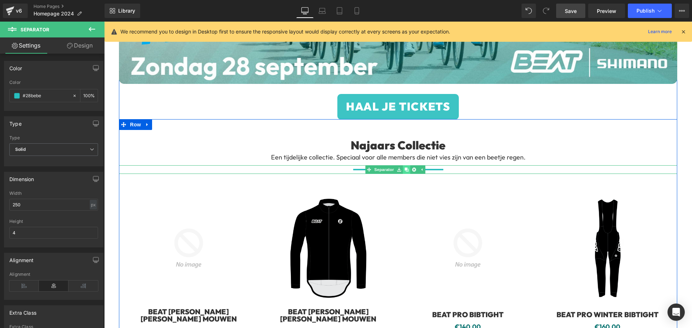
click at [407, 168] on icon at bounding box center [407, 170] width 4 height 4
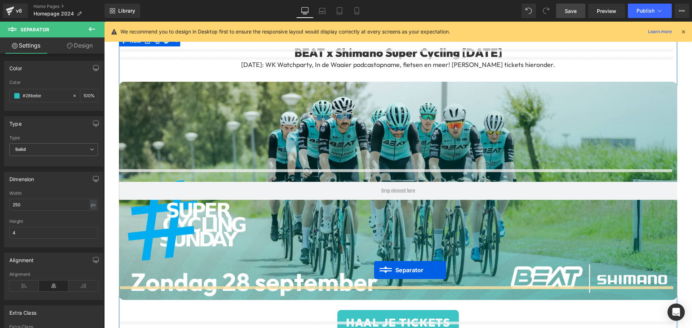
scroll to position [36, 0]
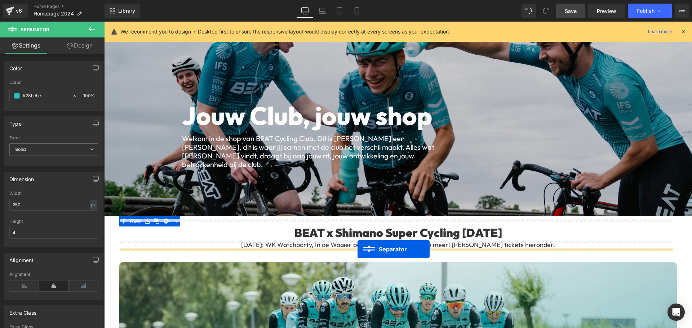
drag, startPoint x: 374, startPoint y: 114, endPoint x: 358, endPoint y: 249, distance: 136.2
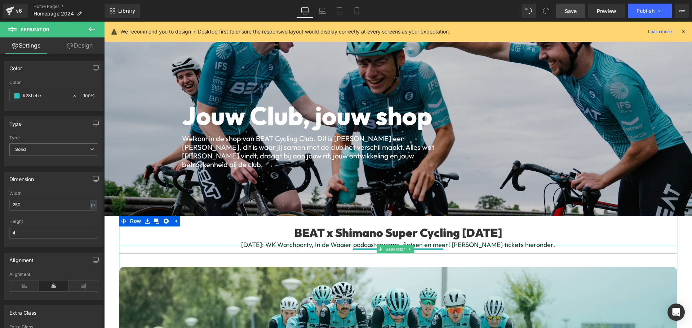
click at [366, 250] on hr at bounding box center [398, 251] width 90 height 5
click at [393, 249] on span "Separator" at bounding box center [395, 249] width 22 height 9
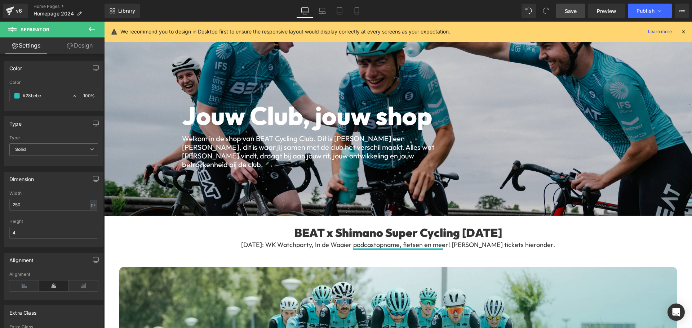
click at [83, 40] on link "Design" at bounding box center [80, 45] width 52 height 16
click at [0, 0] on div "Spacing" at bounding box center [0, 0] width 0 height 0
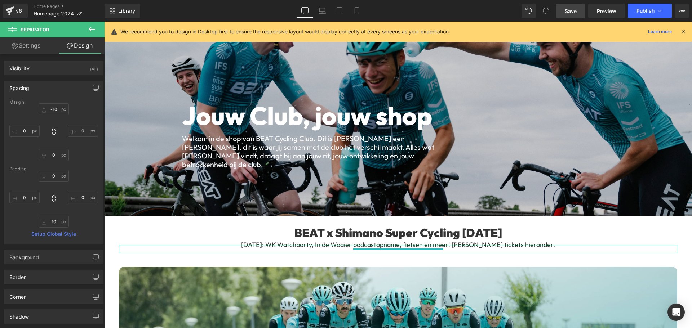
type input "-10"
type input "0"
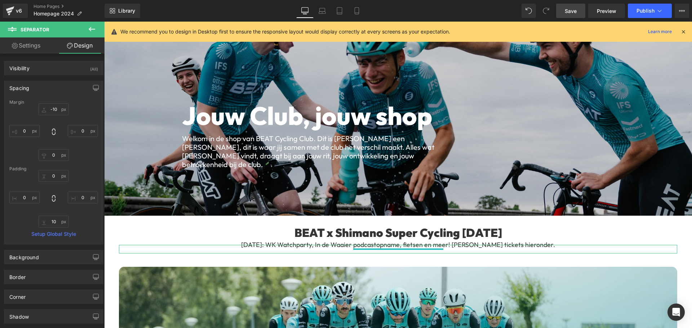
type input "0"
type input "10"
type input "0"
click at [51, 109] on input "-10" at bounding box center [54, 109] width 30 height 12
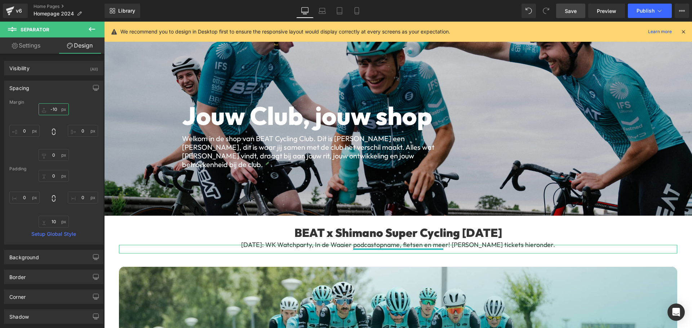
type input "0"
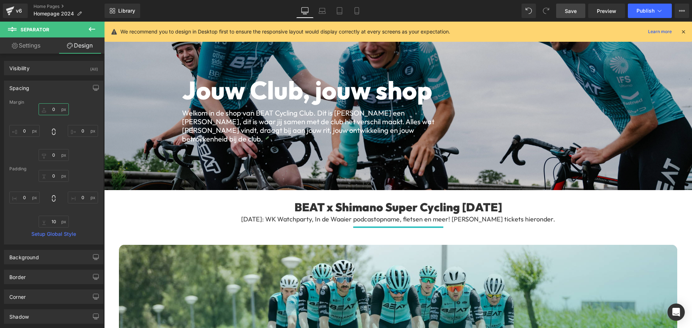
scroll to position [72, 0]
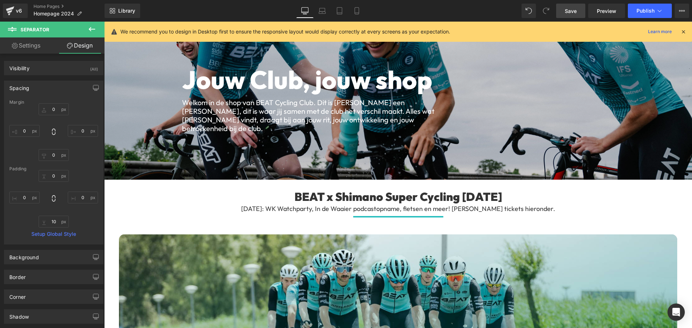
click at [644, 204] on div "BEAT x Shimano Super Cycling [DATE] Heading" at bounding box center [398, 197] width 558 height 16
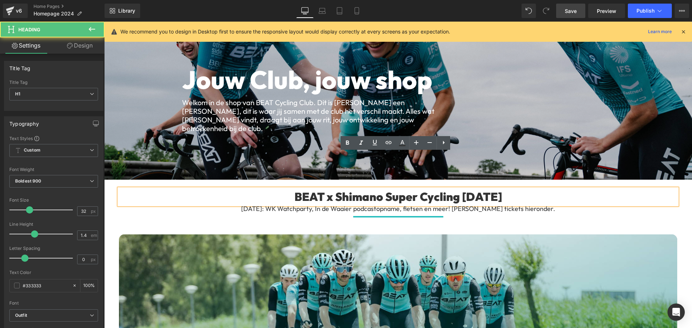
scroll to position [108, 0]
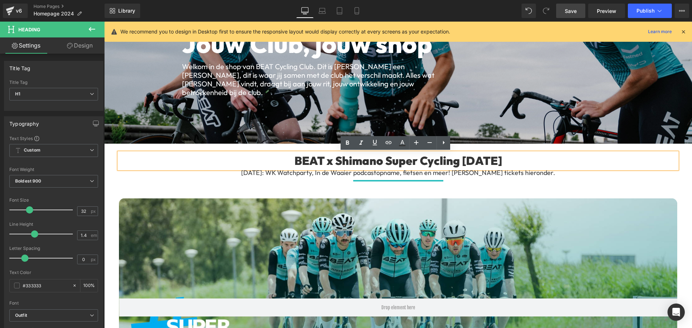
click at [392, 223] on div at bounding box center [398, 308] width 558 height 218
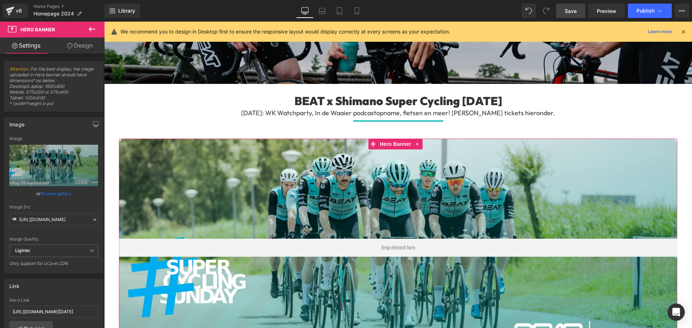
scroll to position [180, 0]
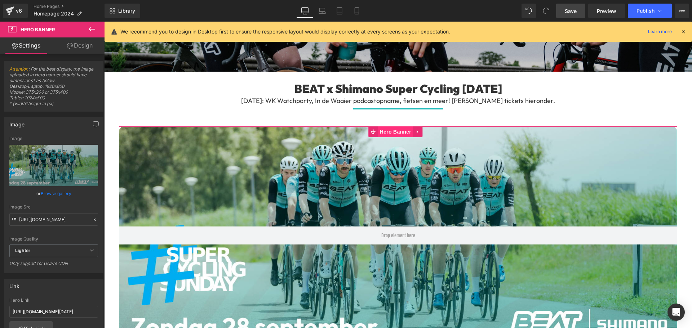
click at [399, 129] on span "Hero Banner" at bounding box center [395, 132] width 35 height 11
click at [68, 41] on link "Design" at bounding box center [80, 45] width 52 height 16
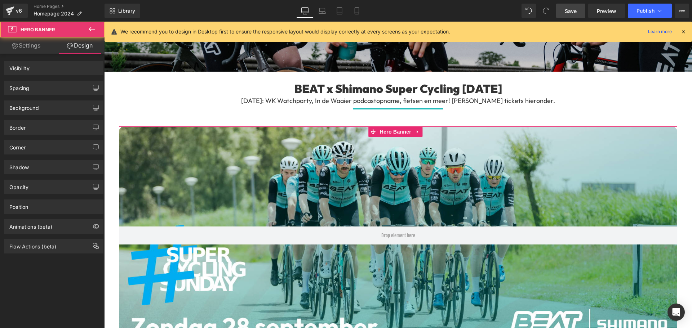
click at [33, 84] on div "Spacing" at bounding box center [53, 88] width 99 height 14
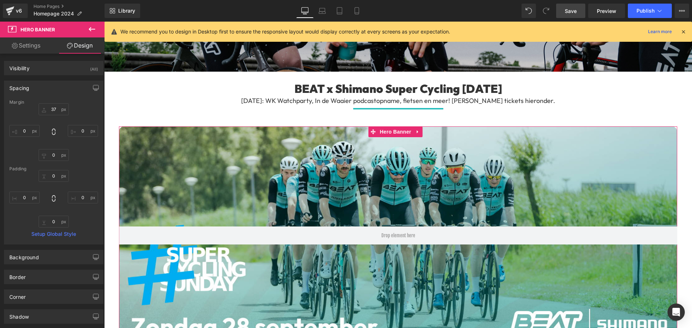
type input "37"
type input "0"
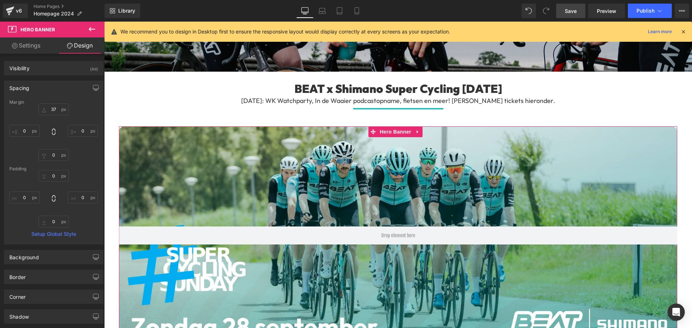
type input "0"
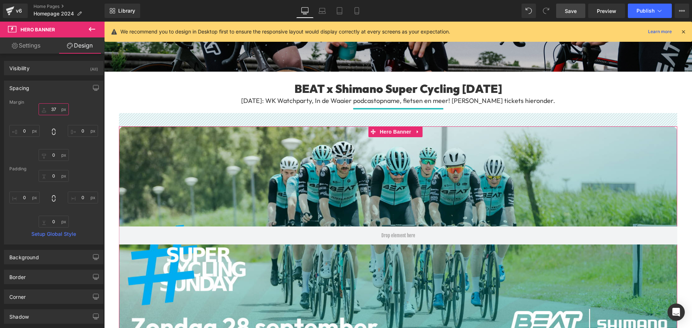
click at [51, 110] on input "37" at bounding box center [54, 109] width 30 height 12
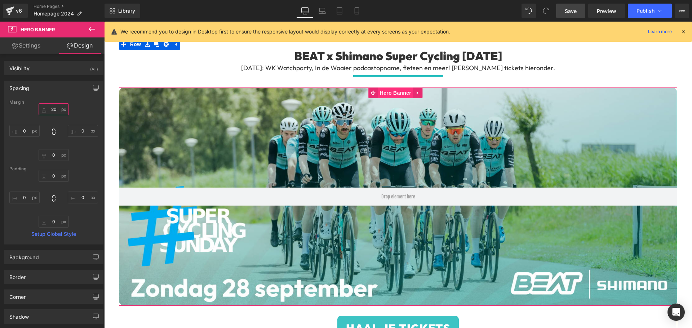
scroll to position [252, 0]
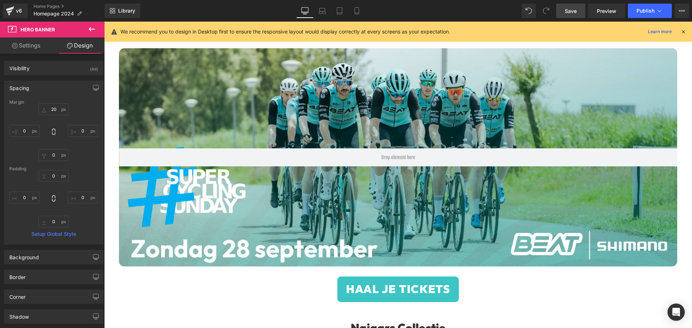
click at [565, 9] on span "Save" at bounding box center [571, 11] width 12 height 8
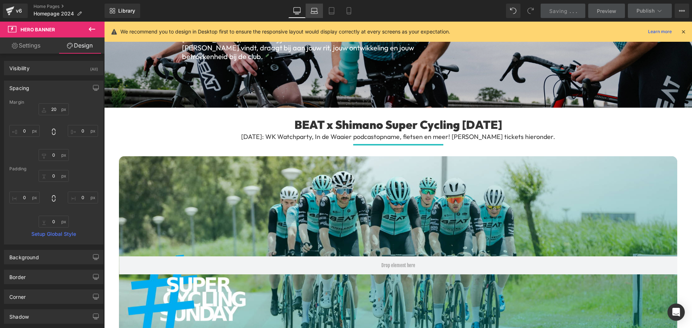
click at [317, 13] on icon at bounding box center [314, 13] width 7 height 2
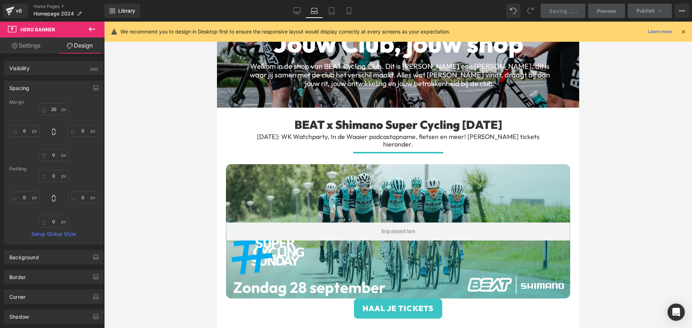
type input "20"
type input "0"
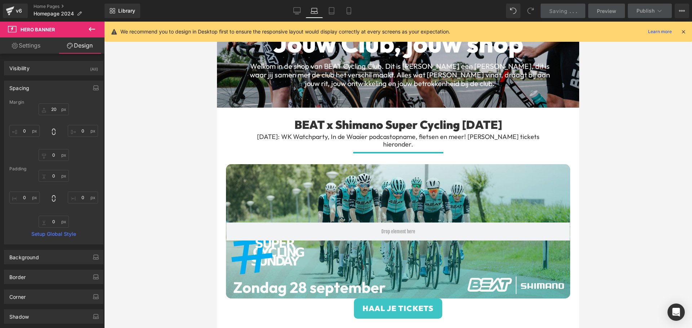
type input "0"
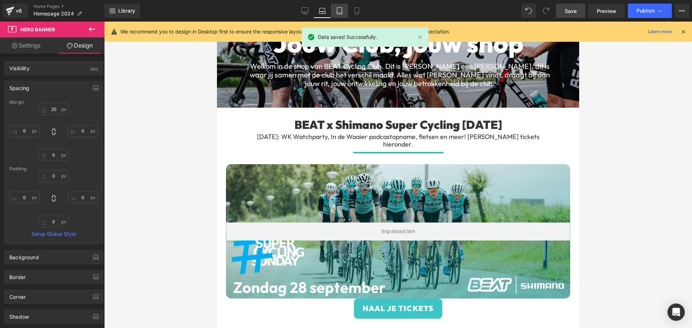
click at [331, 11] on link "Laptop" at bounding box center [322, 11] width 17 height 14
click at [338, 10] on icon at bounding box center [339, 10] width 7 height 7
type input "20"
type input "0"
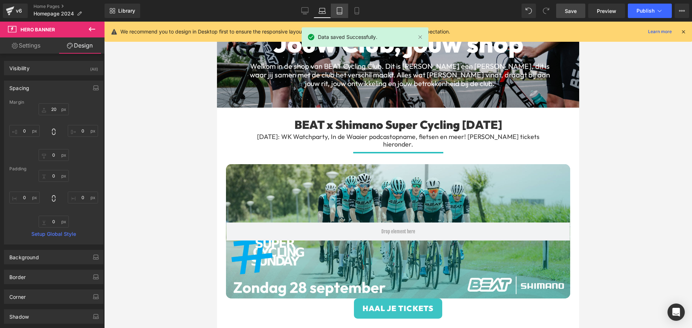
type input "0"
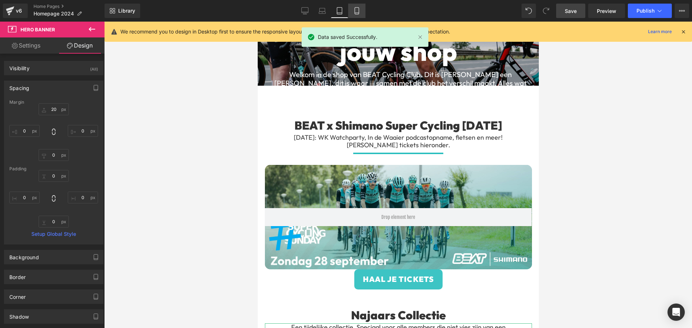
click at [357, 11] on icon at bounding box center [356, 10] width 7 height 7
type input "20"
type input "0"
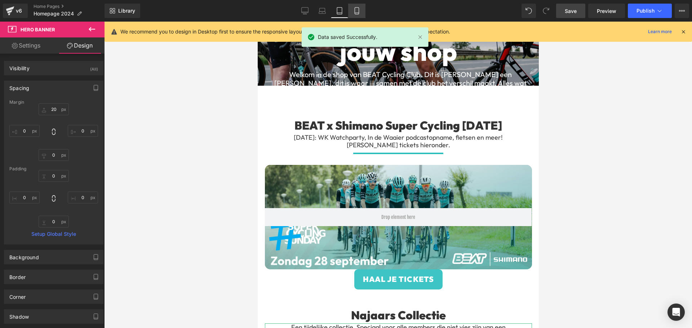
type input "0"
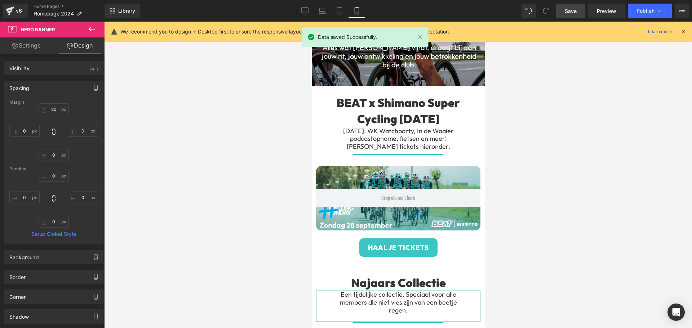
scroll to position [176, 0]
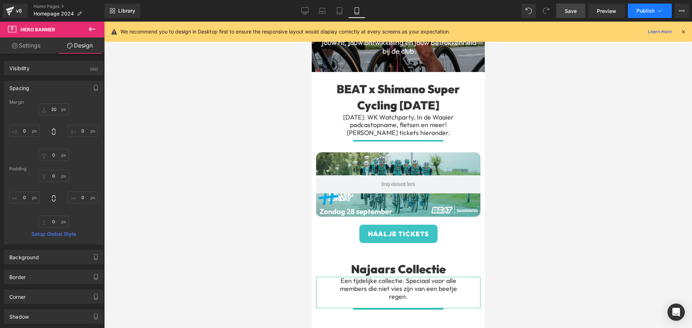
click at [640, 10] on span "Publish" at bounding box center [646, 11] width 18 height 6
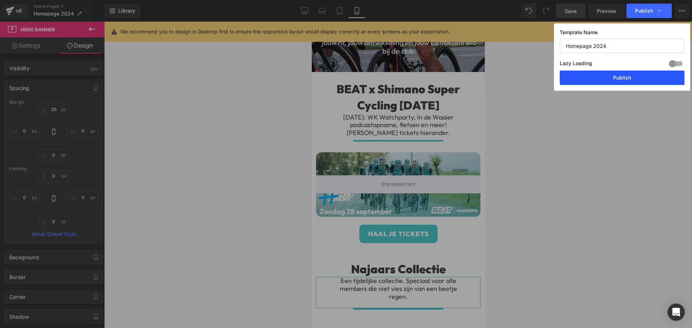
click at [601, 74] on button "Publish" at bounding box center [622, 78] width 125 height 14
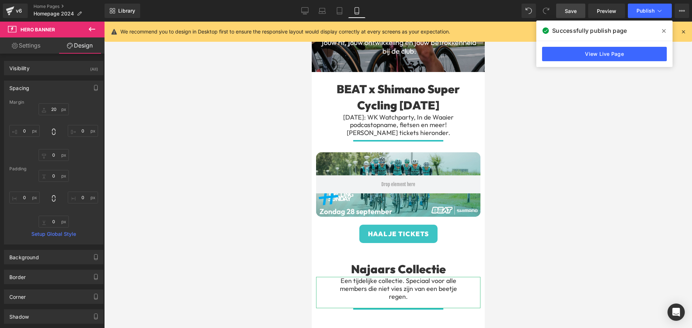
click at [511, 132] on div at bounding box center [398, 175] width 588 height 307
